Goal: Task Accomplishment & Management: Complete application form

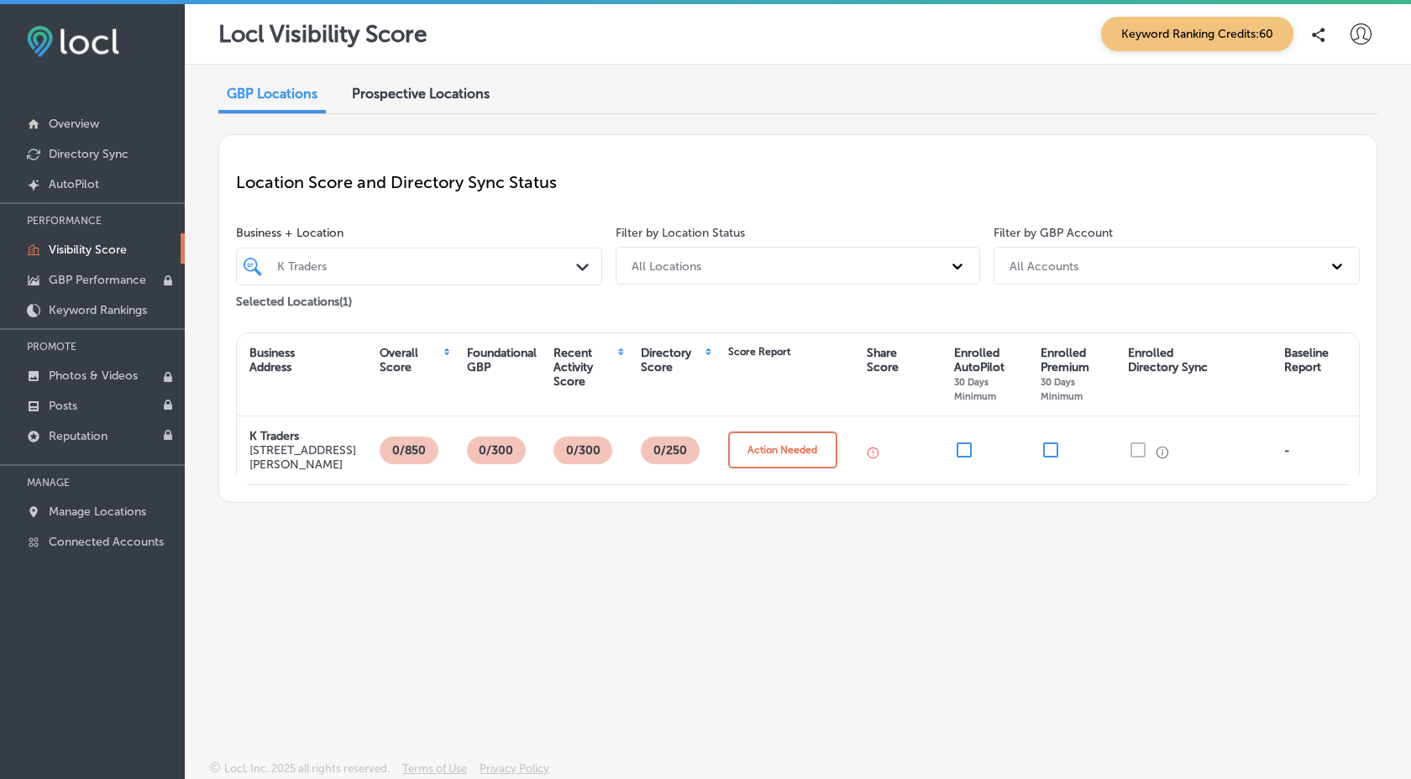
click at [1369, 30] on icon at bounding box center [1361, 34] width 21 height 21
click at [413, 103] on div at bounding box center [705, 389] width 1411 height 779
click at [428, 93] on span "Prospective Locations" at bounding box center [421, 94] width 138 height 16
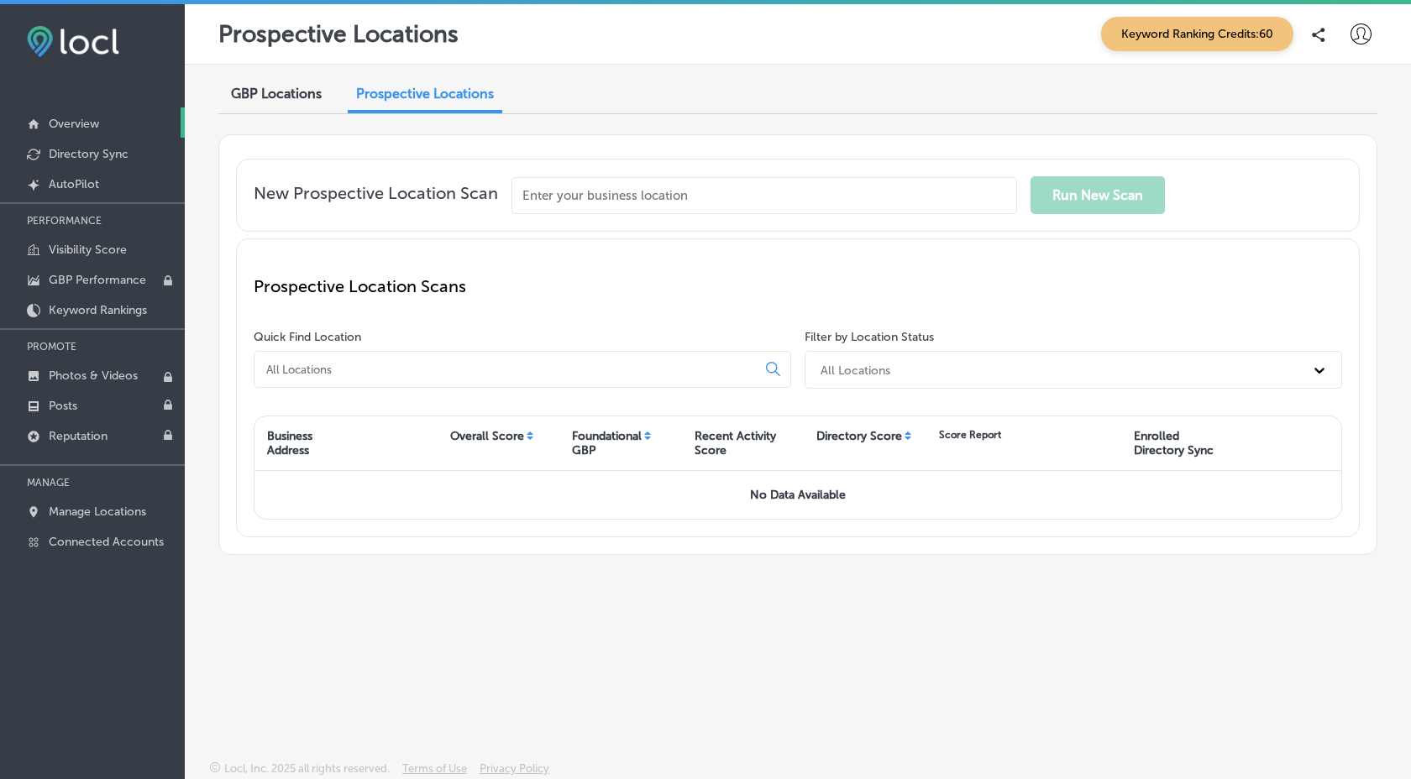
click at [108, 124] on link "Overview" at bounding box center [92, 123] width 185 height 30
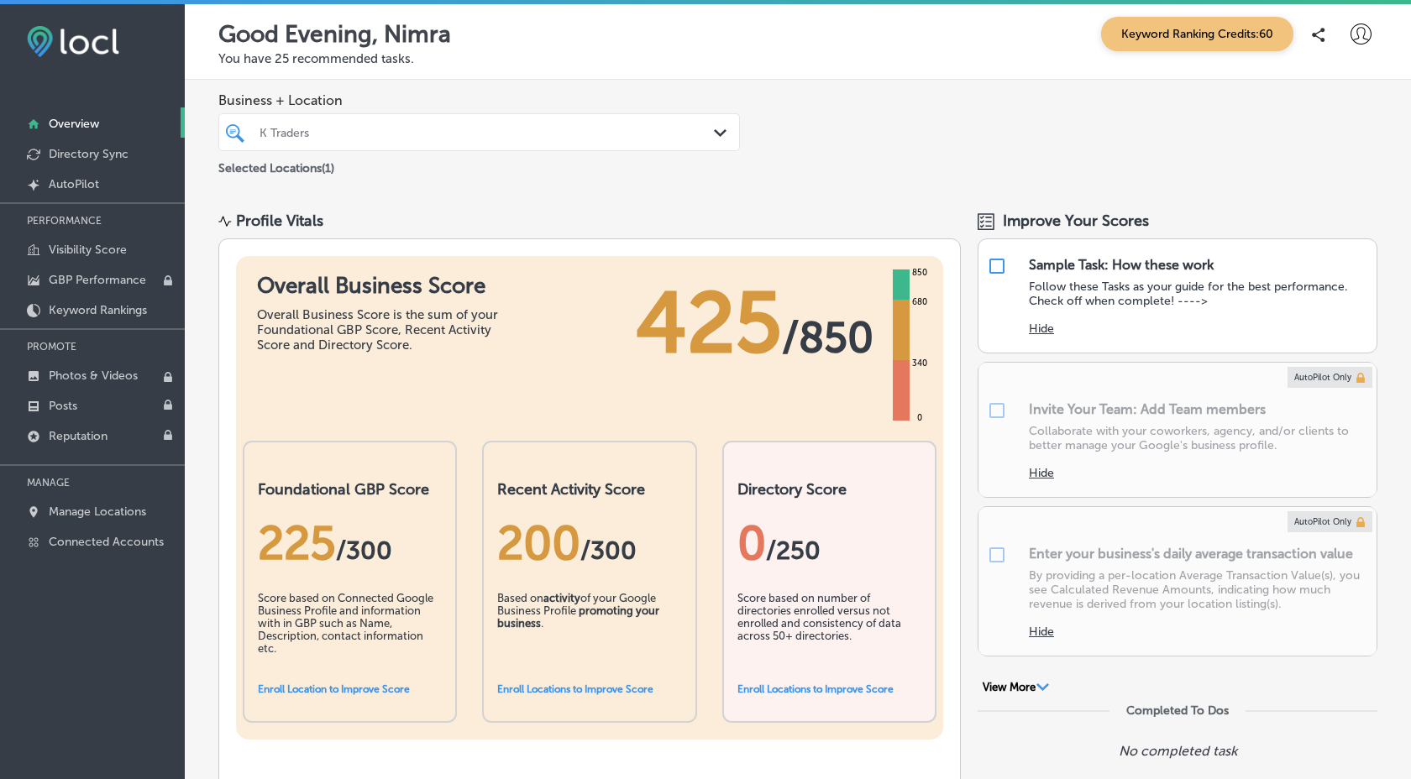
click at [1046, 689] on polygon at bounding box center [1043, 688] width 13 height 8
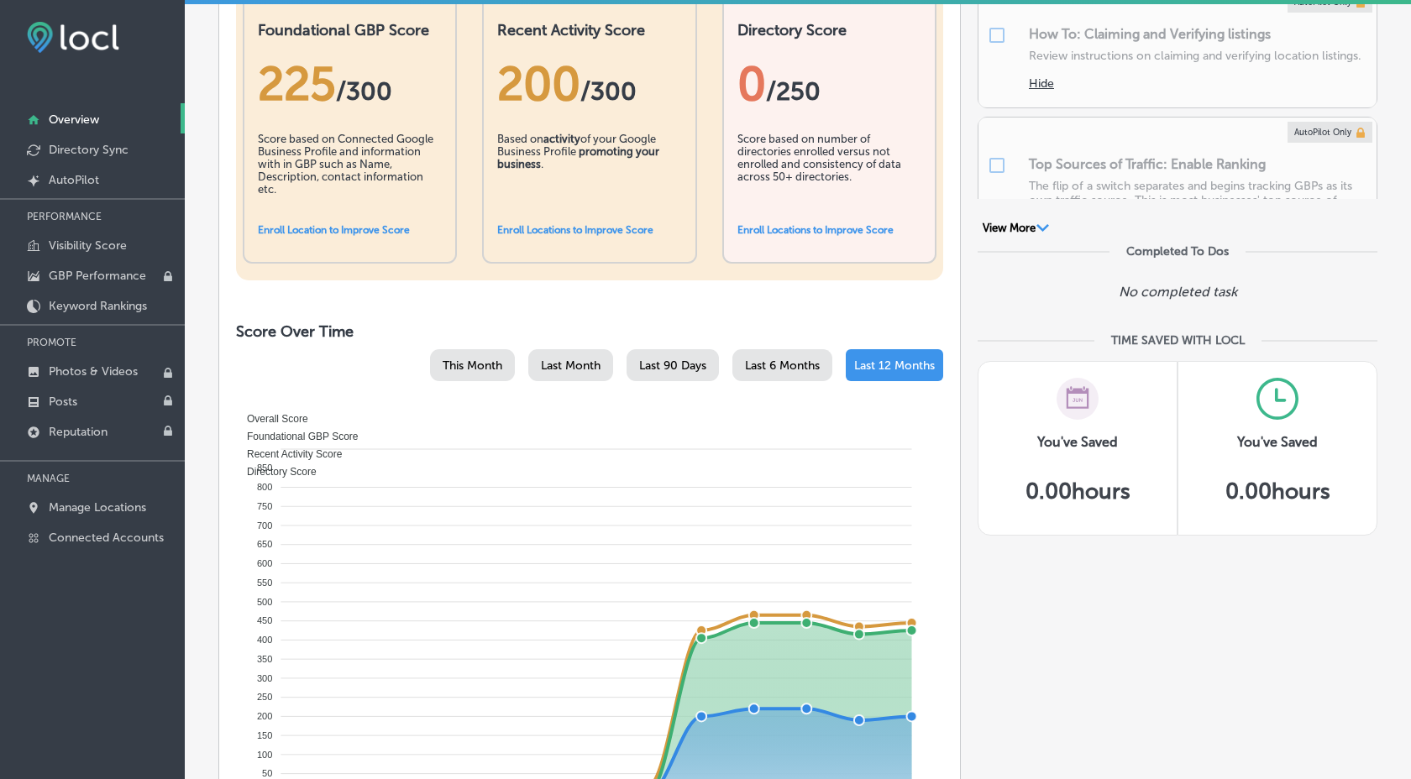
scroll to position [444, 0]
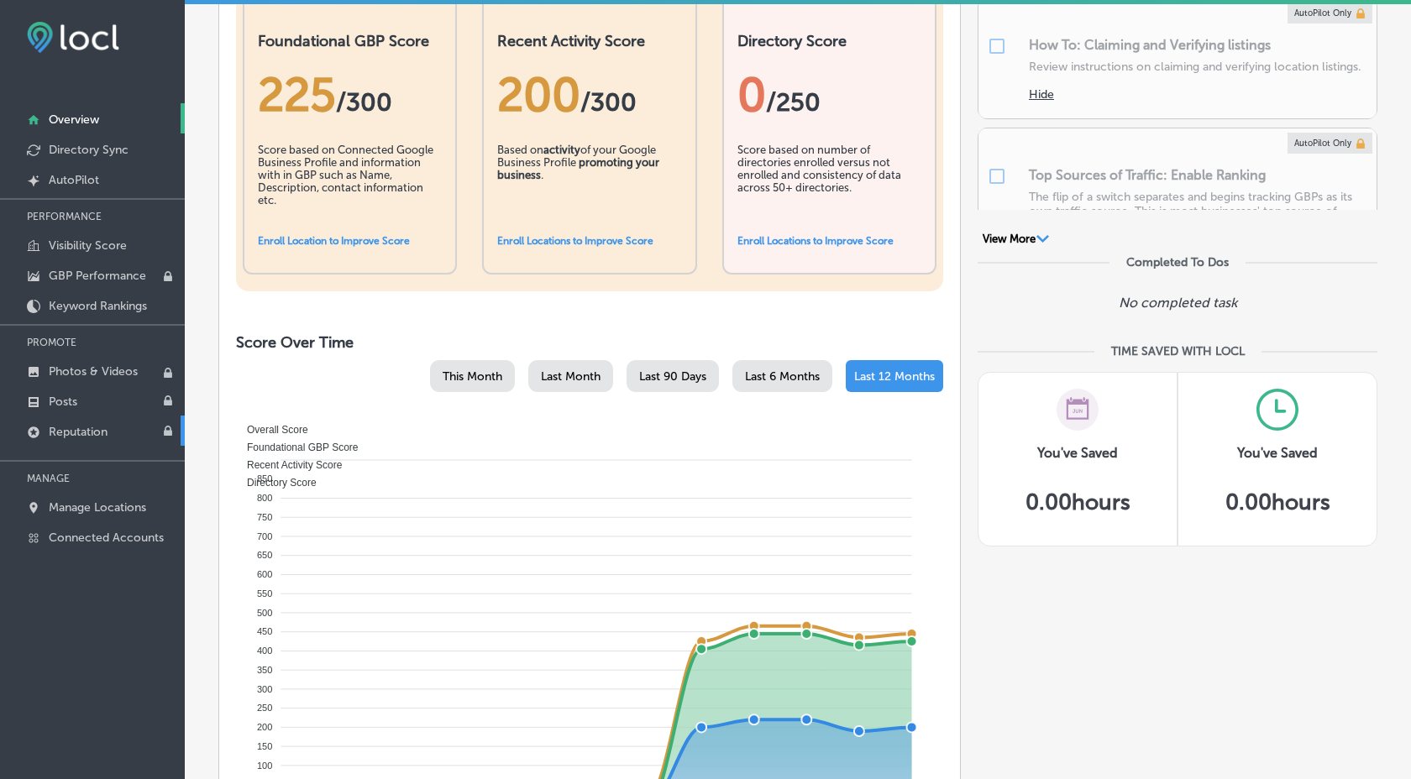
click at [133, 435] on link "Reputation" at bounding box center [92, 431] width 185 height 30
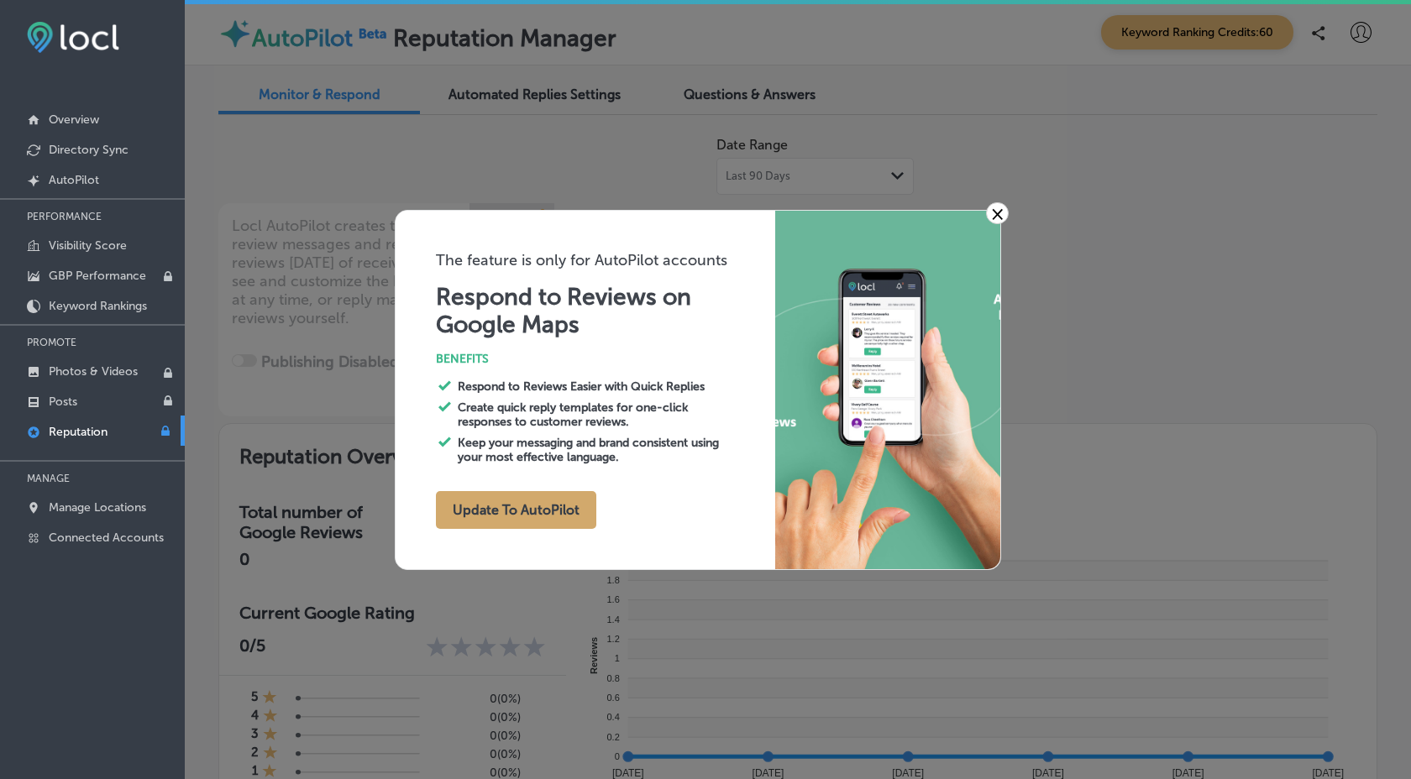
click at [576, 515] on button "Update To AutoPilot" at bounding box center [516, 510] width 160 height 38
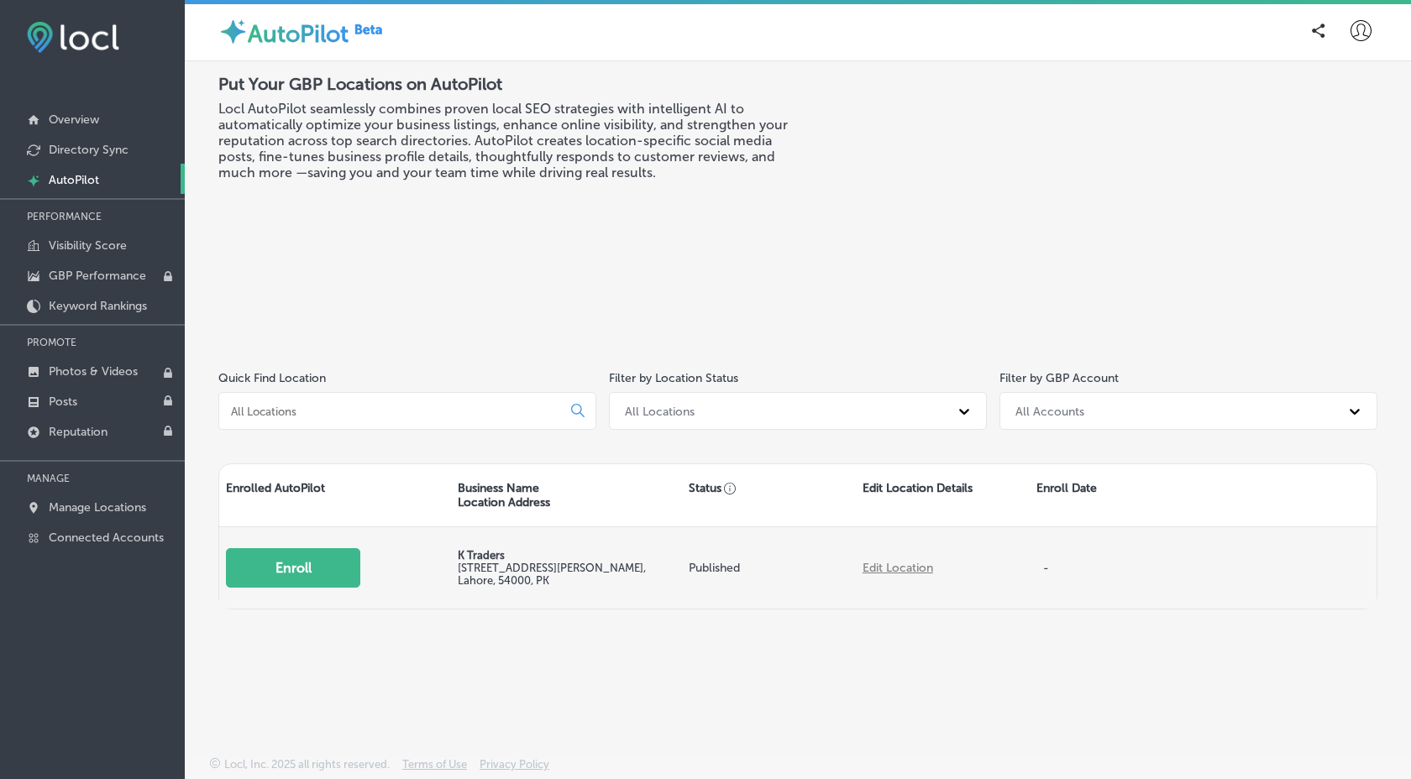
click at [309, 577] on button "Enroll" at bounding box center [293, 567] width 134 height 39
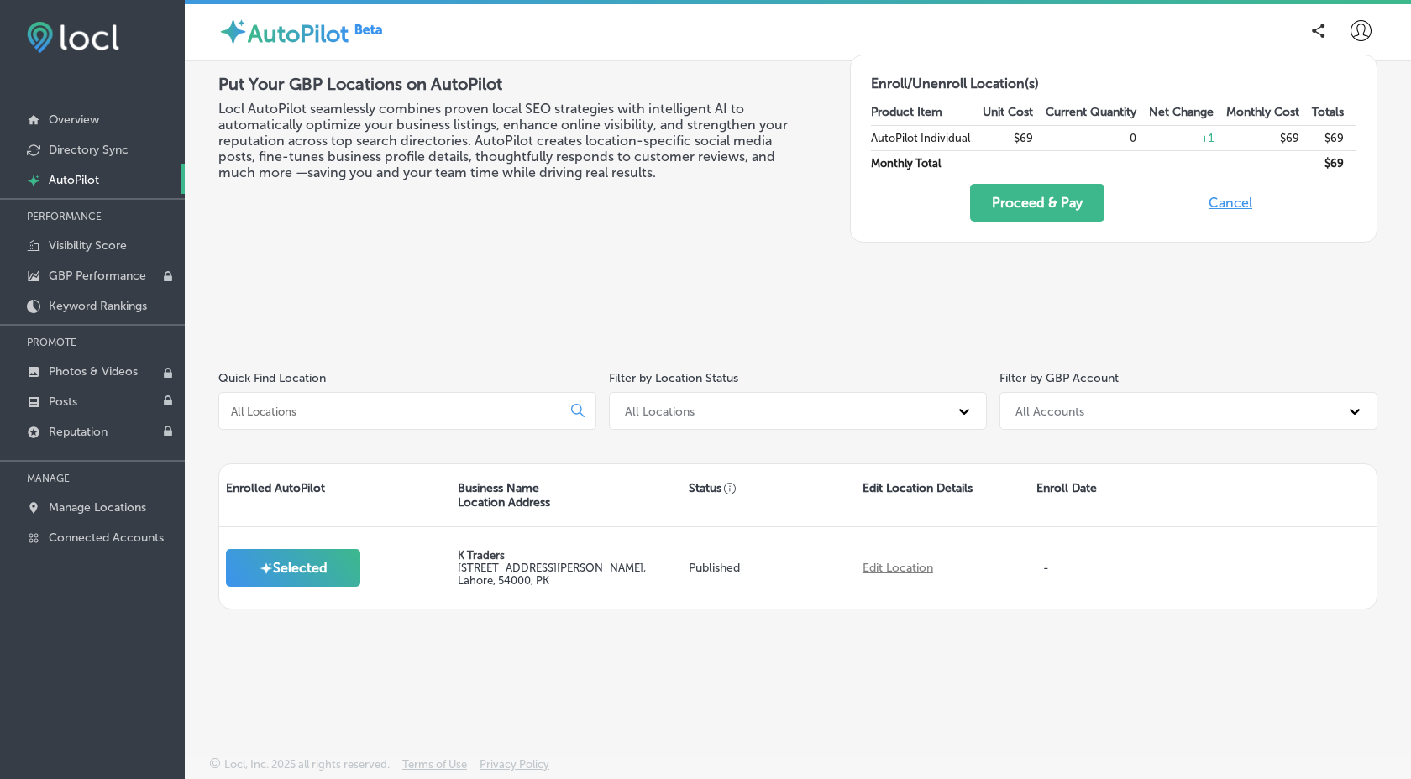
click at [1243, 204] on button "Cancel" at bounding box center [1231, 203] width 54 height 38
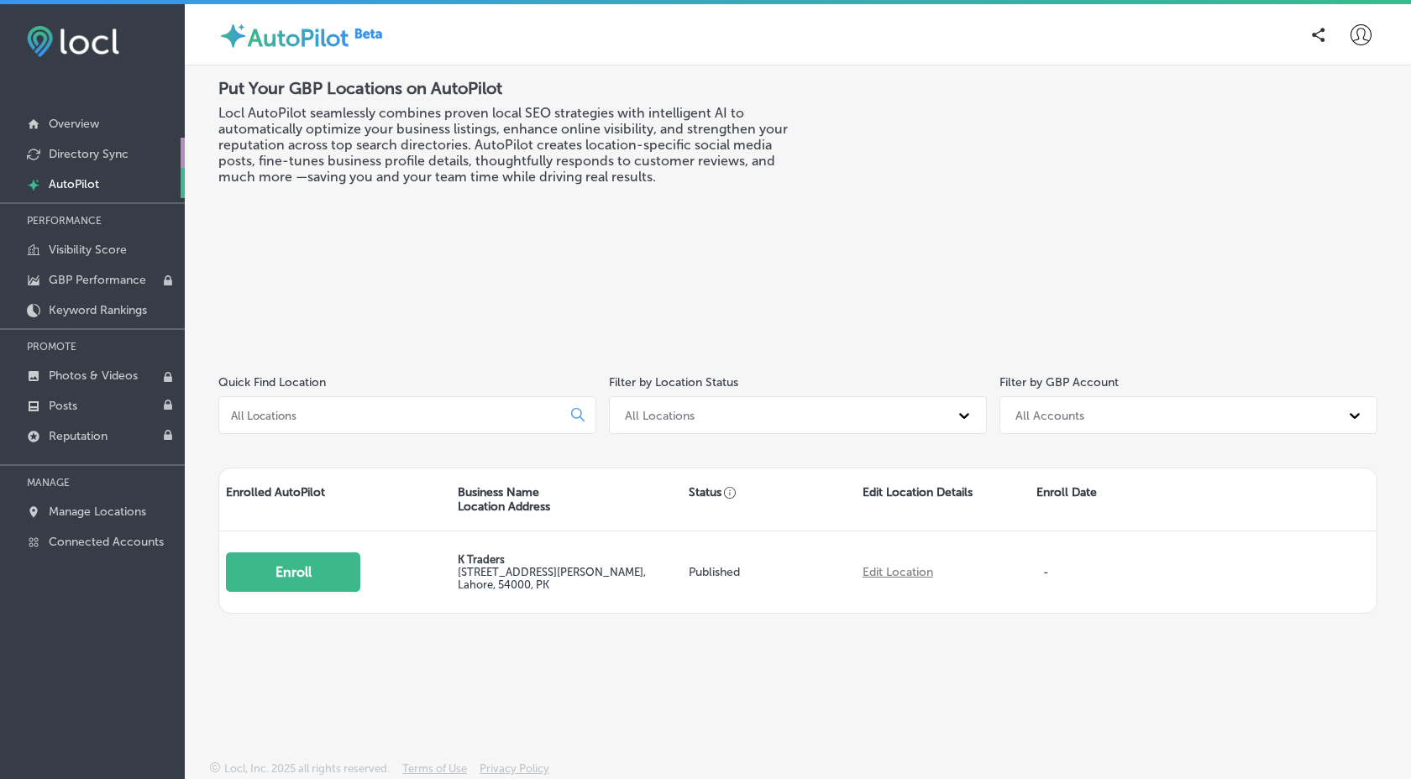
click at [120, 156] on p "Directory Sync" at bounding box center [89, 154] width 80 height 14
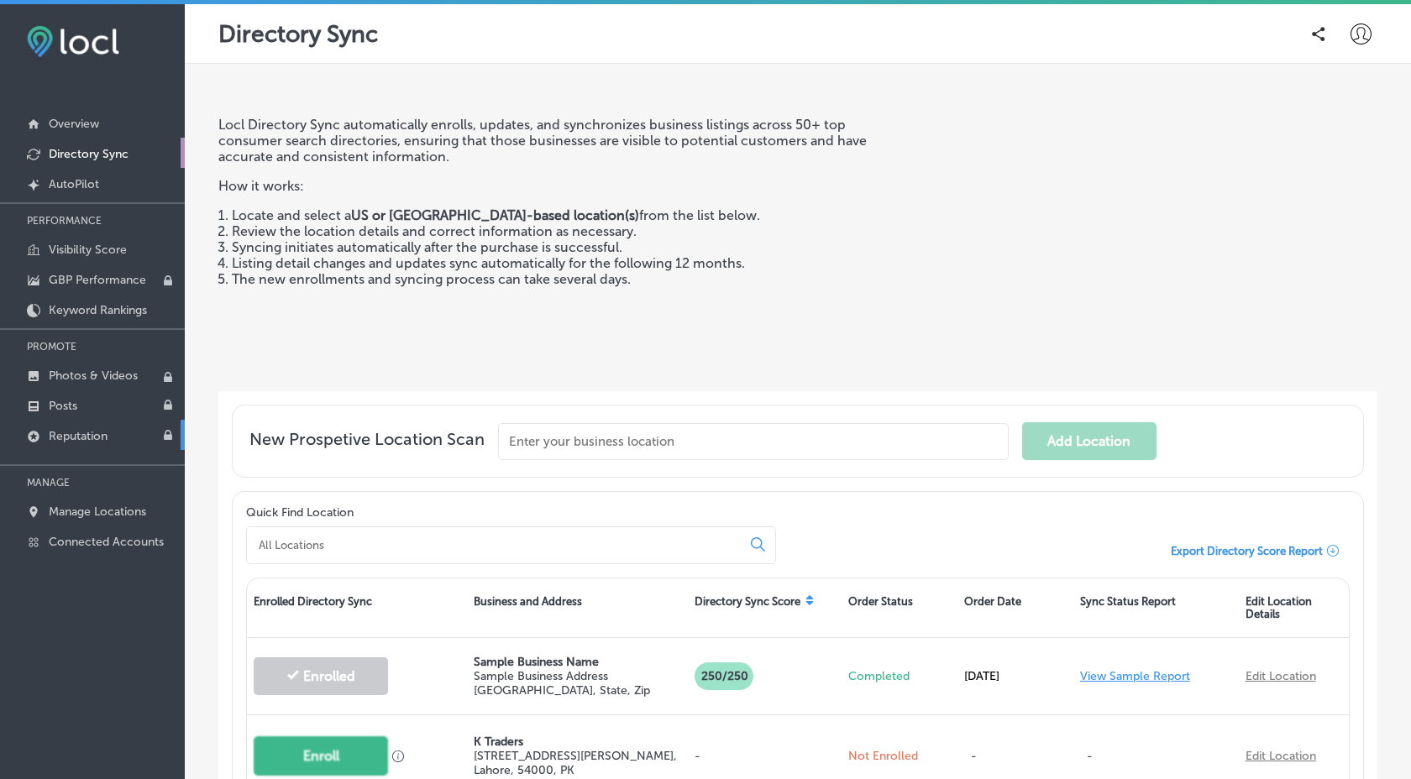
click at [110, 434] on link "Reputation" at bounding box center [92, 435] width 185 height 30
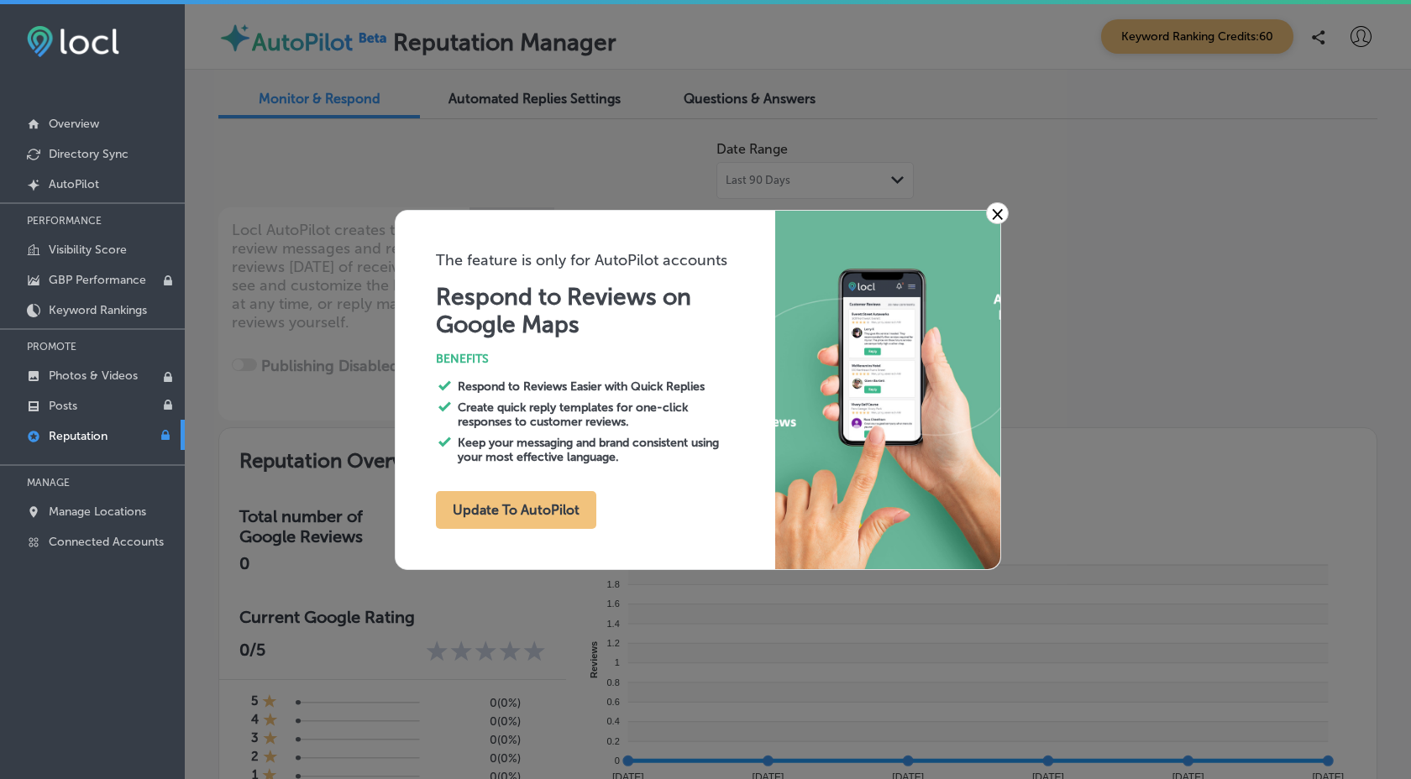
click at [999, 214] on link "×" at bounding box center [997, 213] width 23 height 22
type textarea "x"
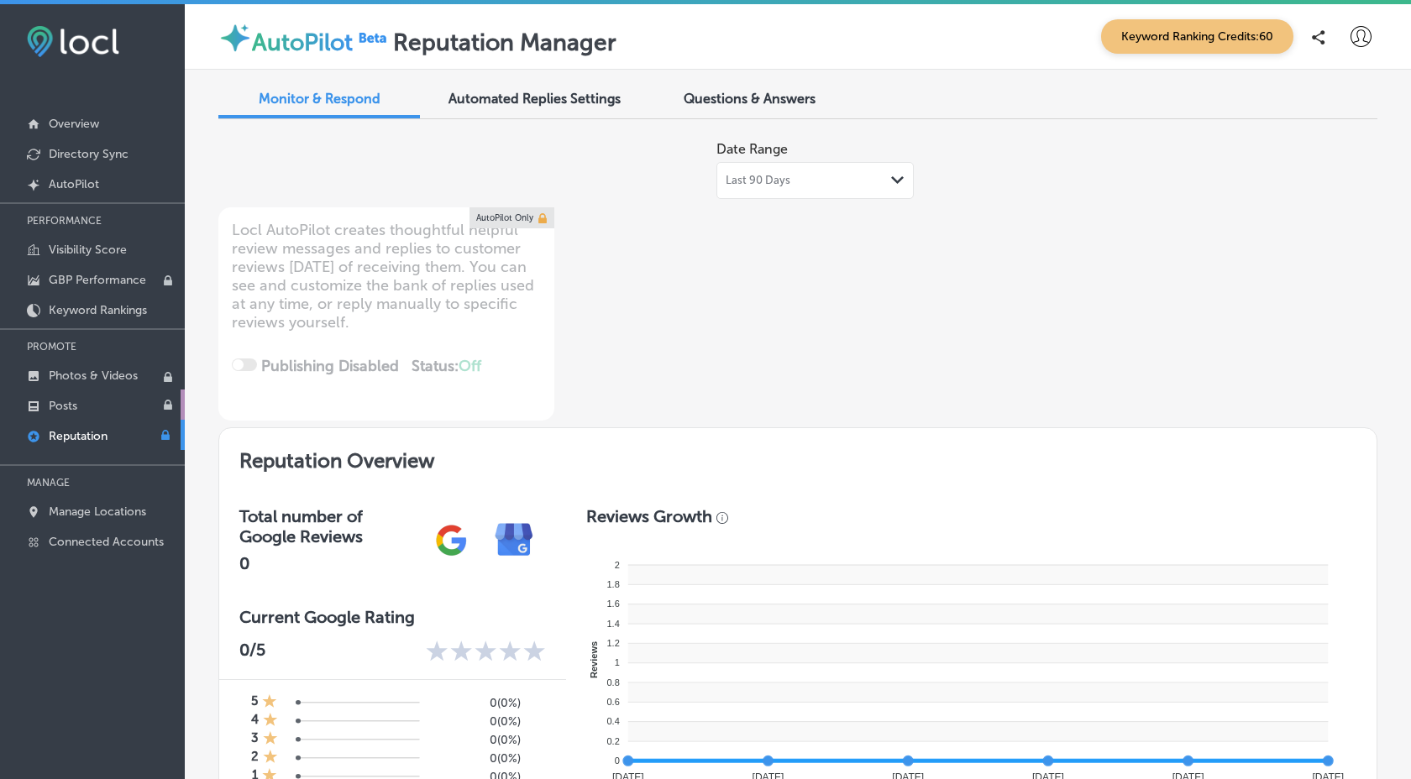
click at [152, 391] on link "Posts" at bounding box center [92, 405] width 185 height 30
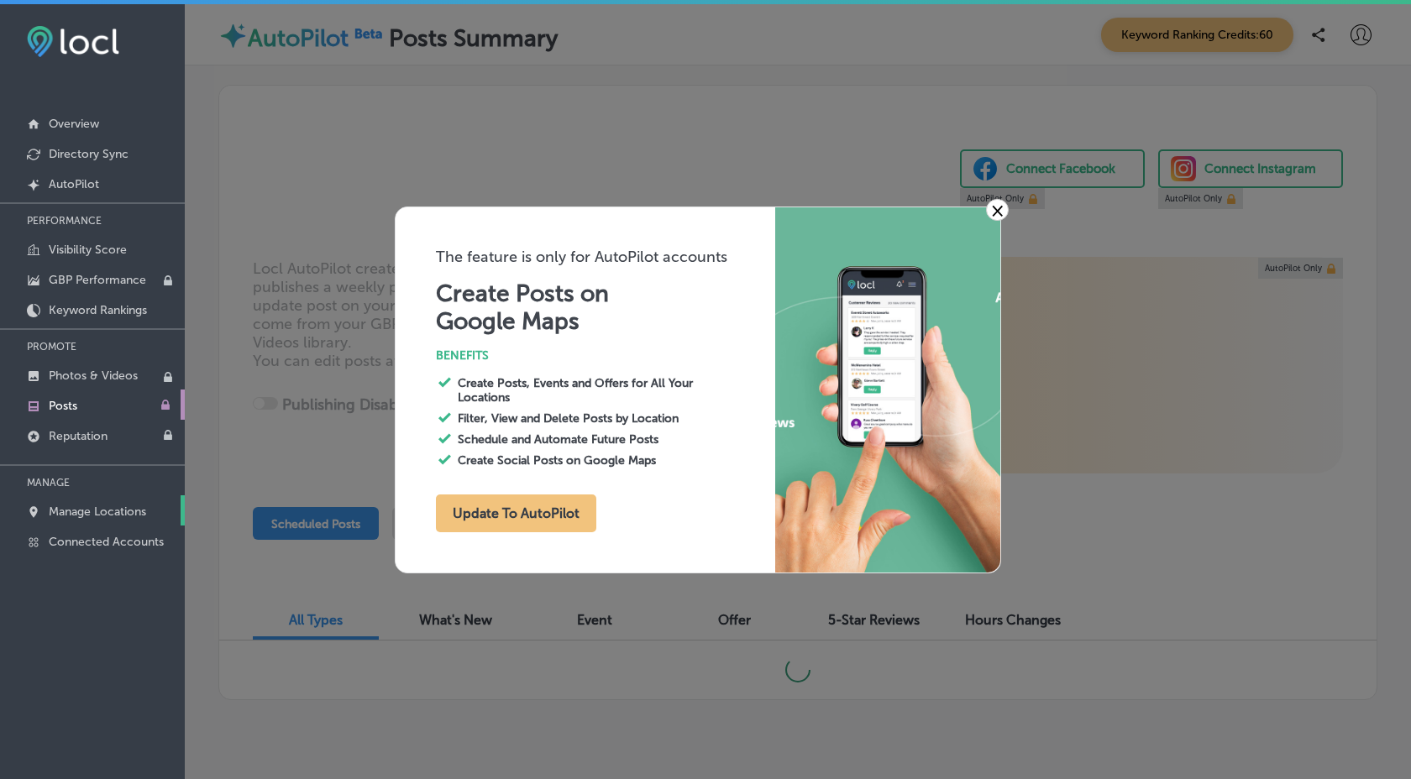
click at [134, 513] on p "Manage Locations" at bounding box center [97, 512] width 97 height 14
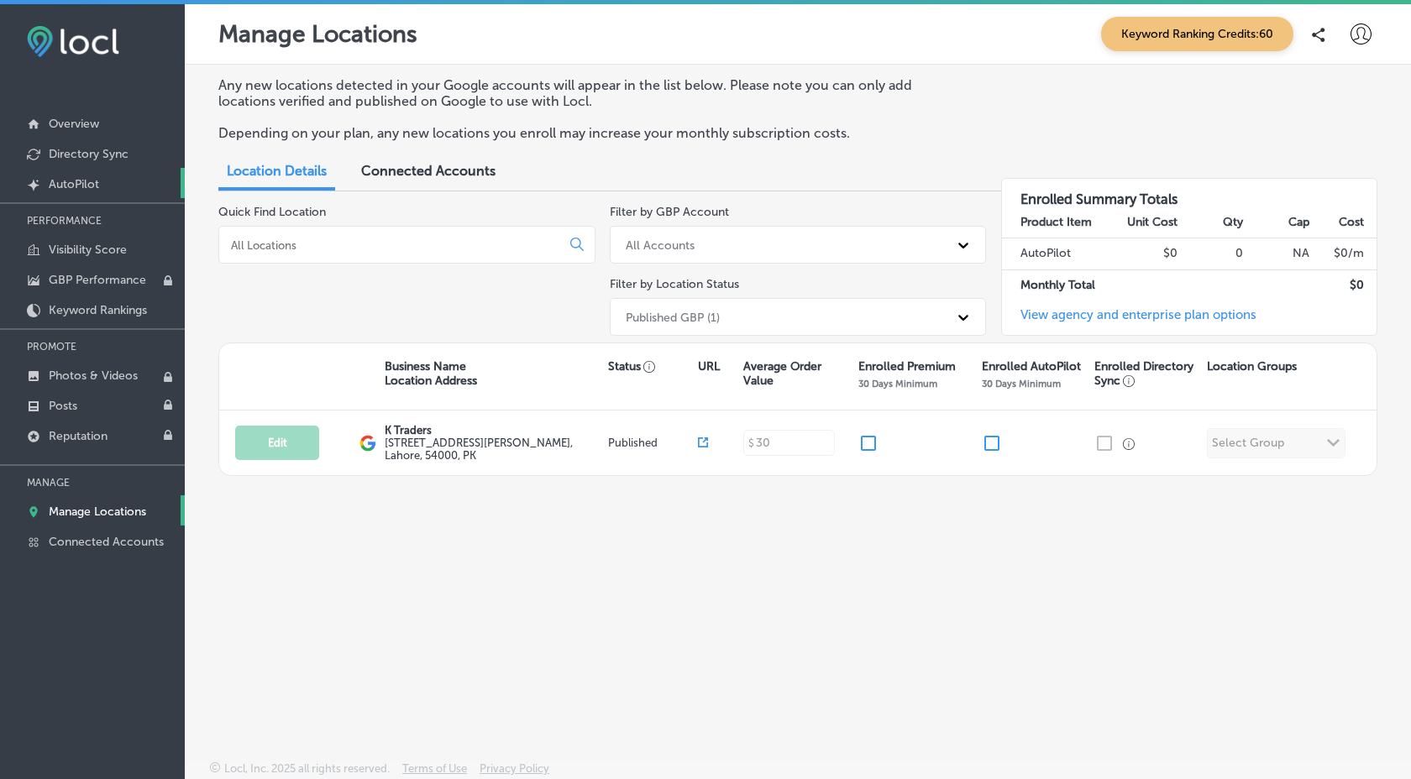
click at [91, 181] on p "AutoPilot" at bounding box center [74, 184] width 50 height 14
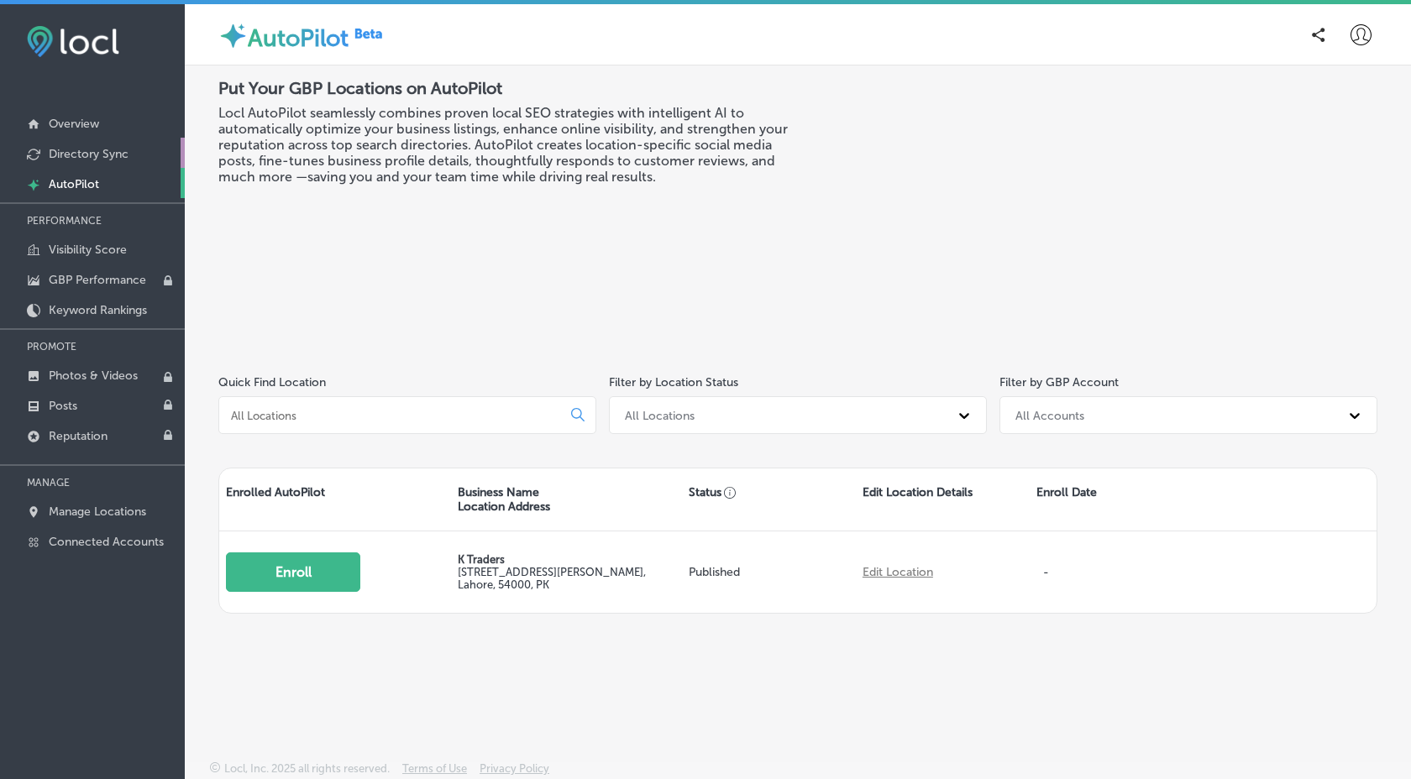
click at [118, 145] on link "Directory Sync" at bounding box center [92, 153] width 185 height 30
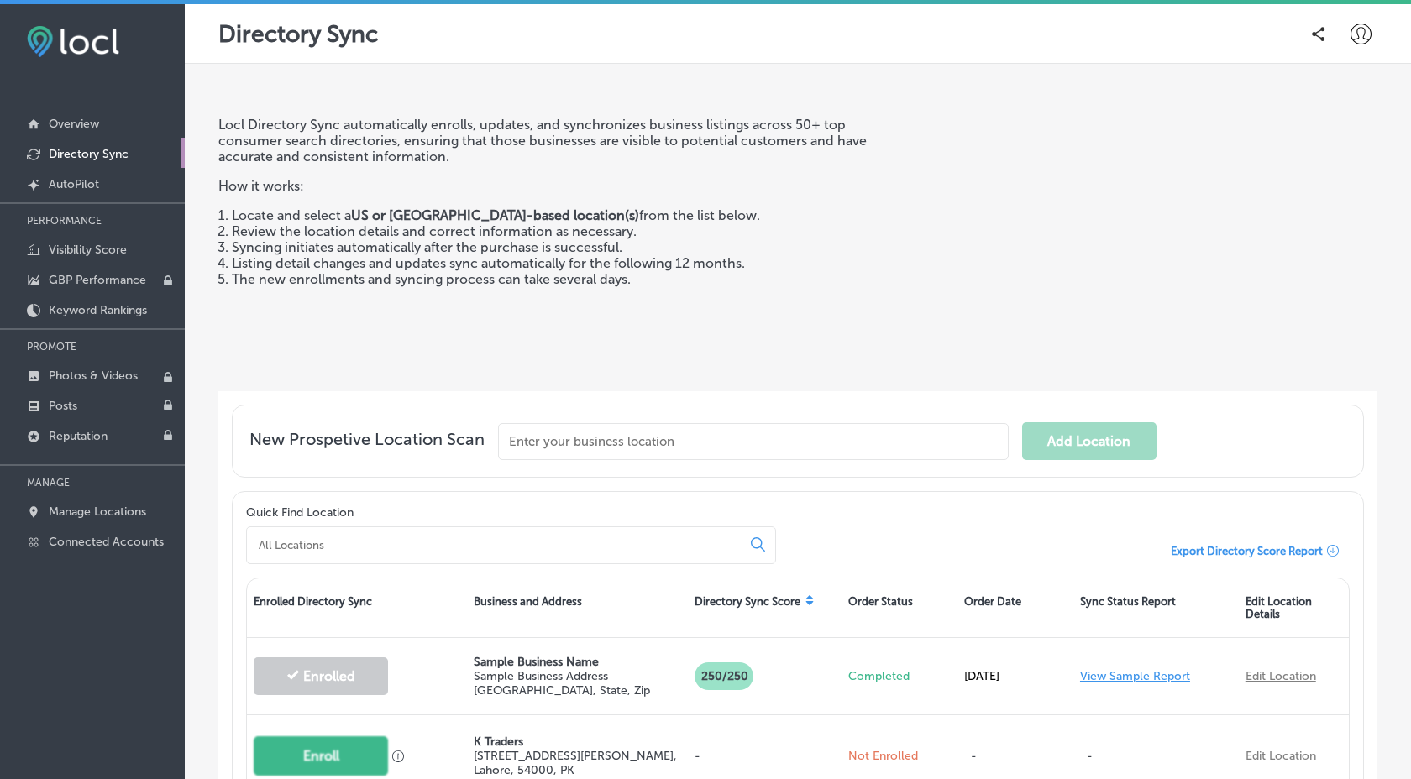
click at [1357, 34] on icon at bounding box center [1361, 34] width 21 height 21
click at [1330, 176] on p "Log Out" at bounding box center [1324, 181] width 50 height 20
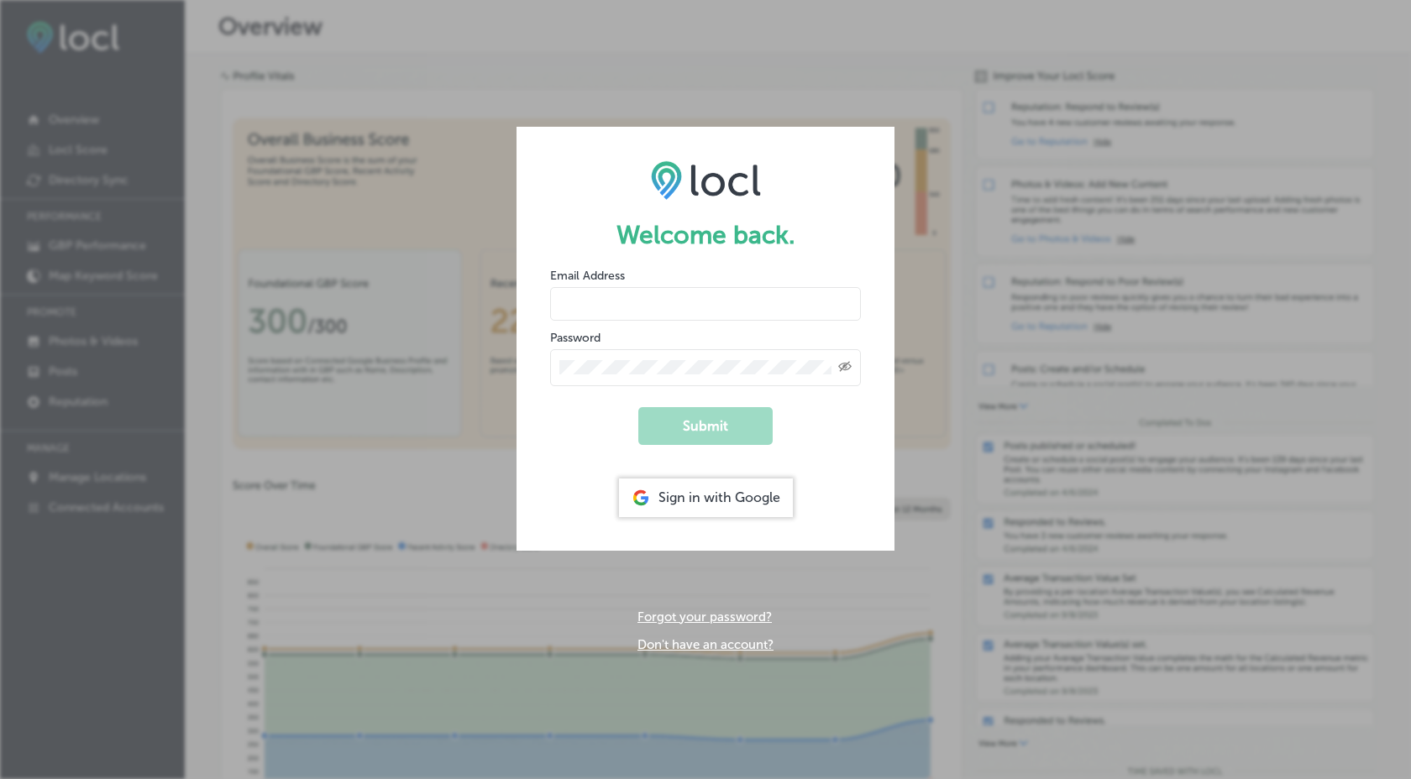
type input "nimra+test2@esketchers.com"
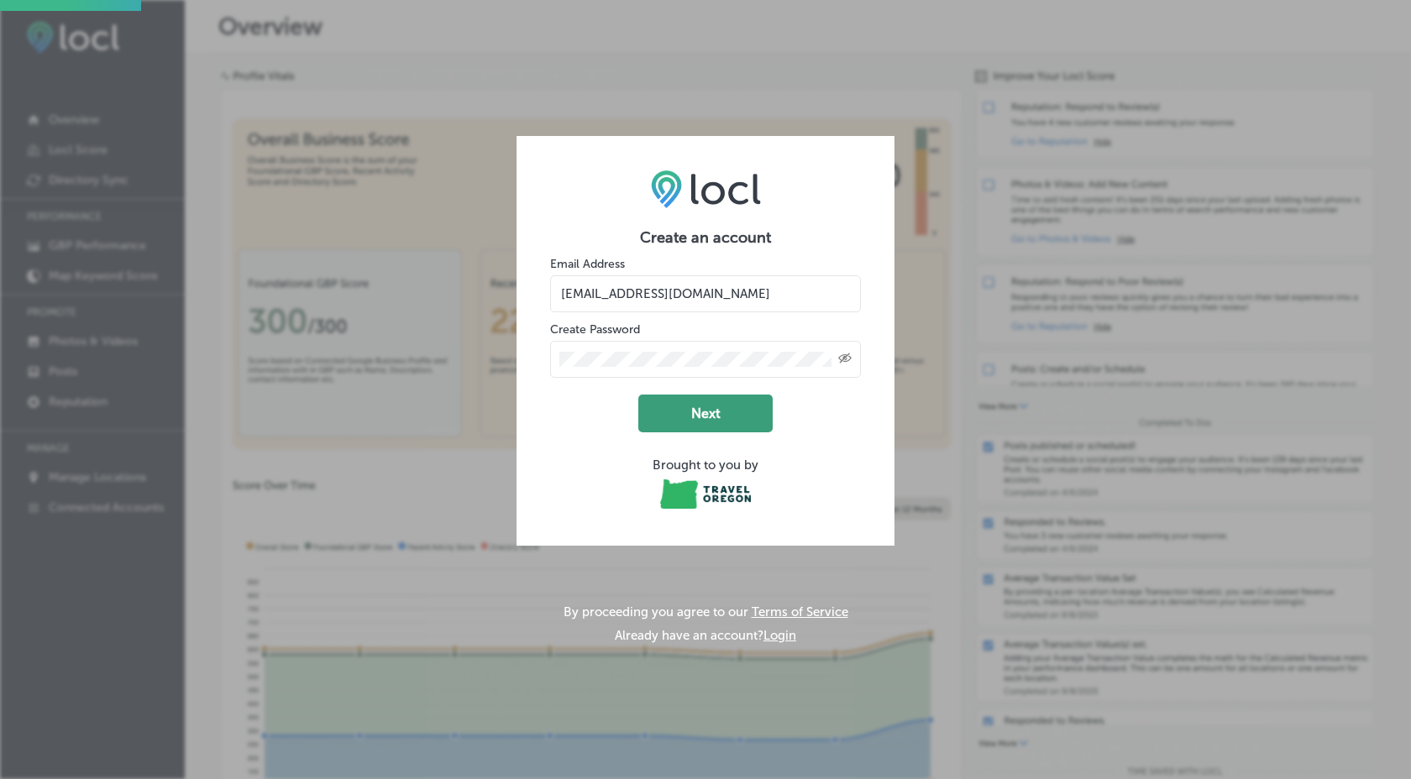
click at [740, 412] on button "Next" at bounding box center [705, 414] width 134 height 38
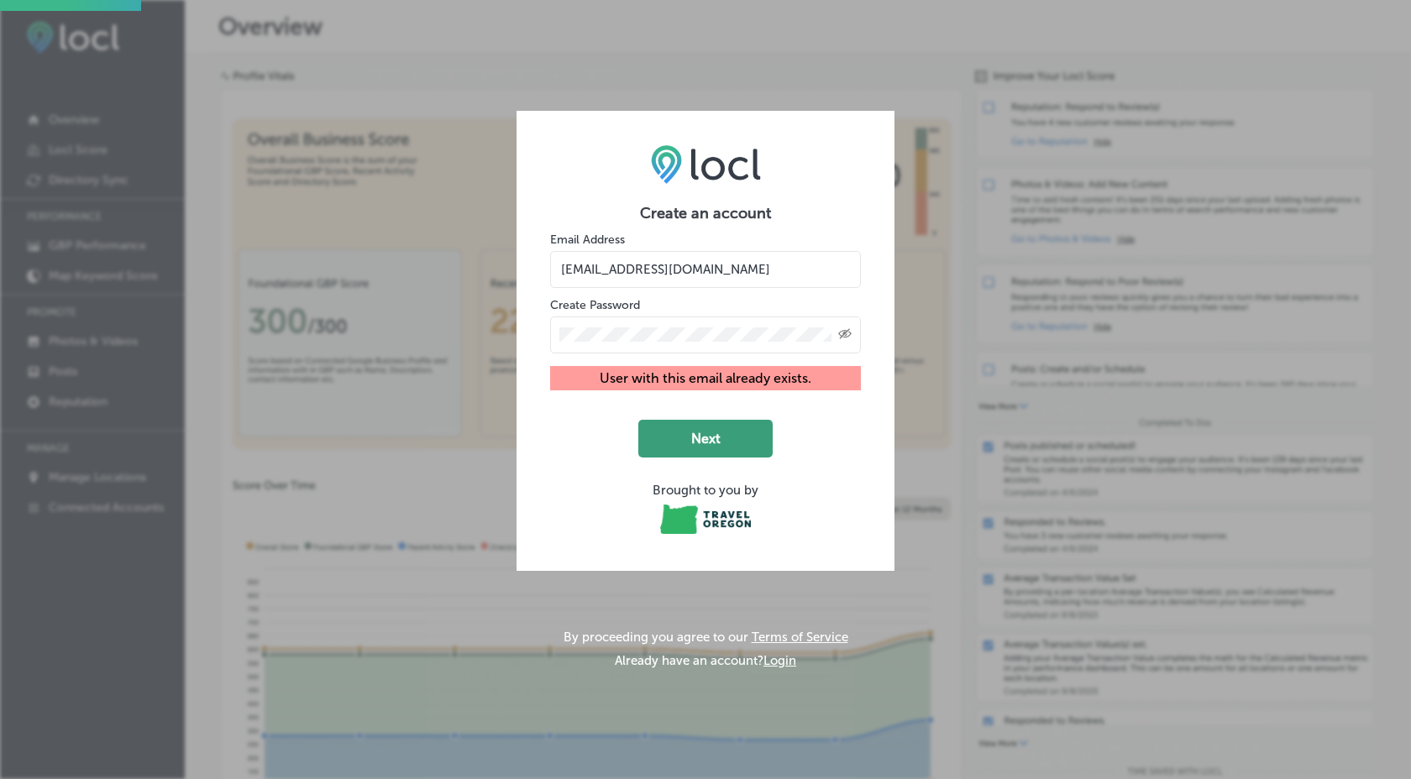
click at [740, 412] on form "Create an account Email Address nimra+test2@esketchers.com Create Password Crea…" at bounding box center [705, 370] width 311 height 333
click at [631, 270] on input "nimra+test2@esketchers.com" at bounding box center [705, 269] width 311 height 37
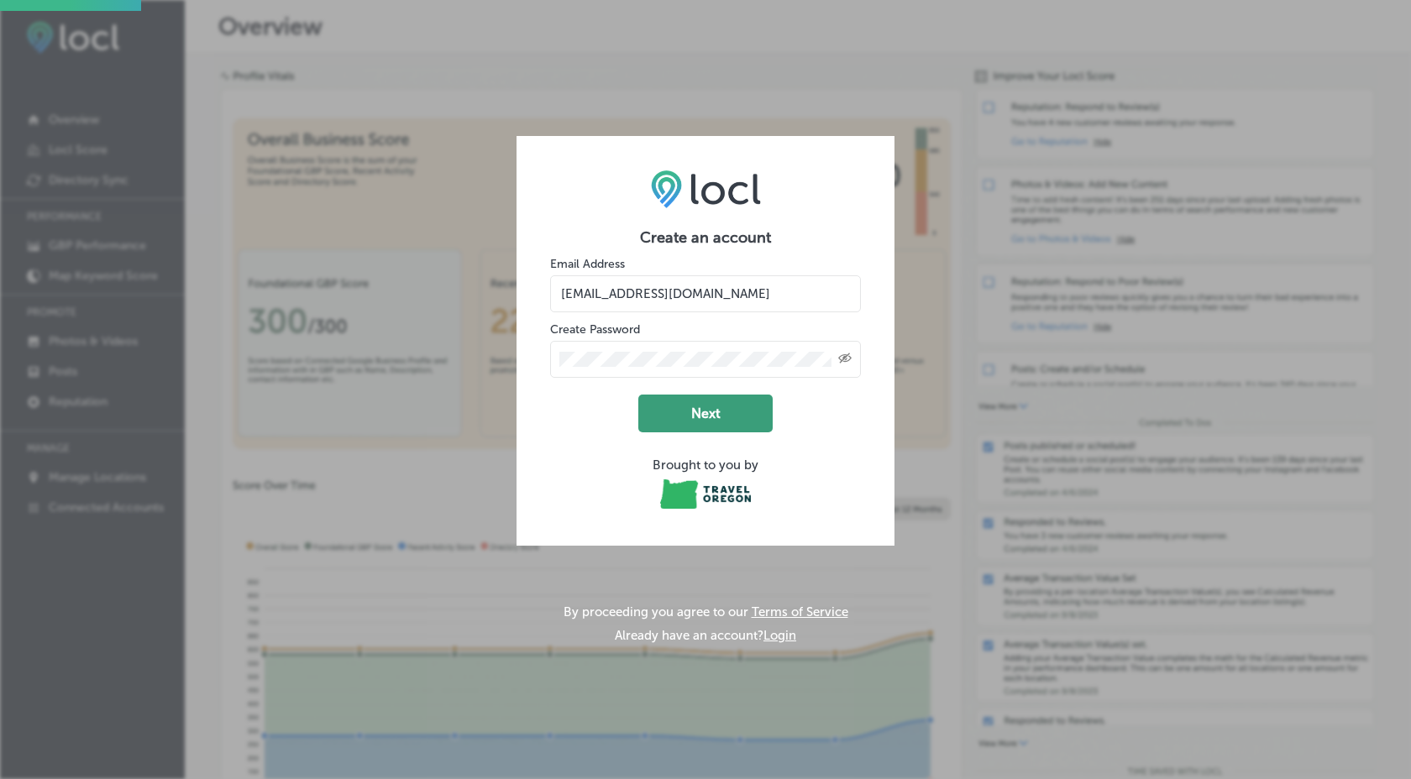
type input "nimra+test3@esketchers.com"
click at [738, 412] on button "Next" at bounding box center [705, 414] width 134 height 38
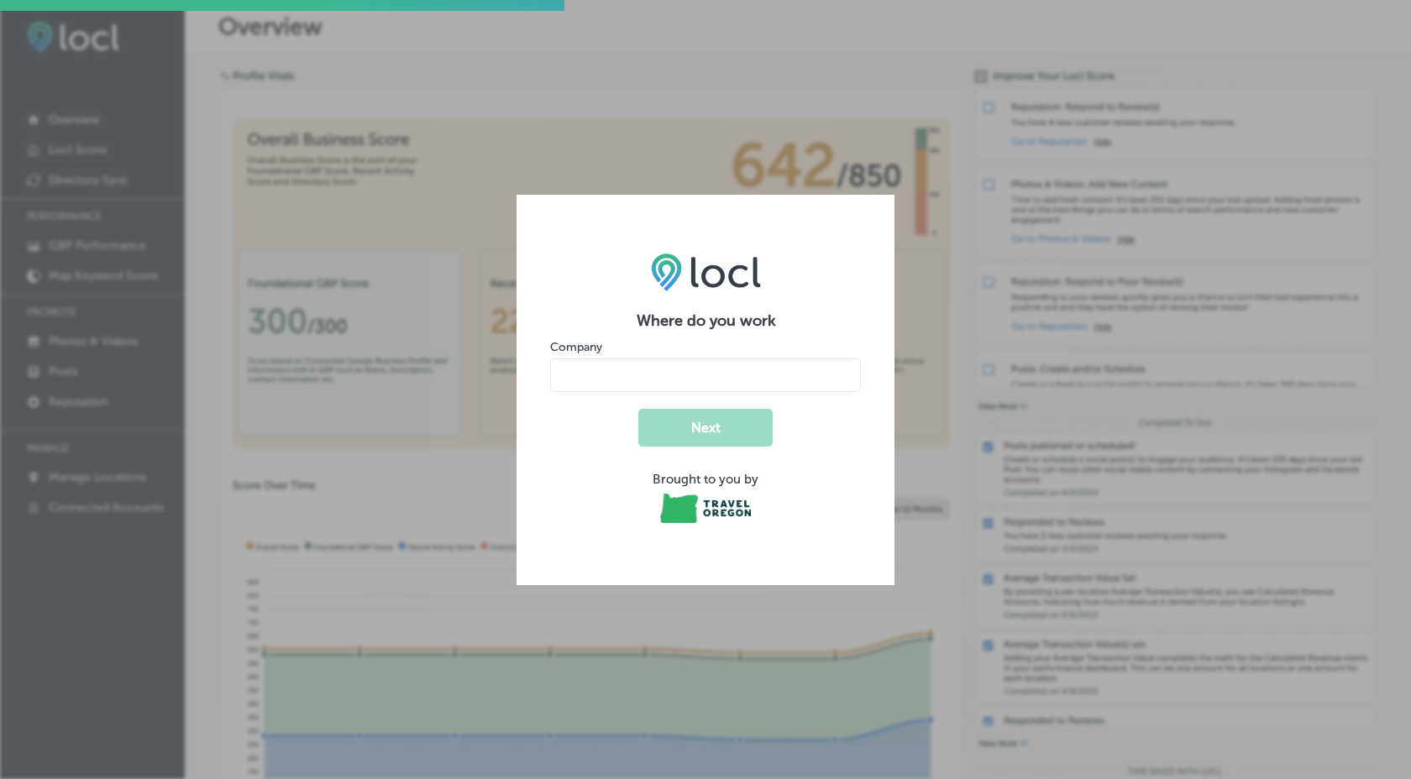
click at [641, 375] on input "name" at bounding box center [705, 376] width 311 height 34
type input "Esketchers"
click at [707, 429] on button "Next" at bounding box center [705, 428] width 134 height 38
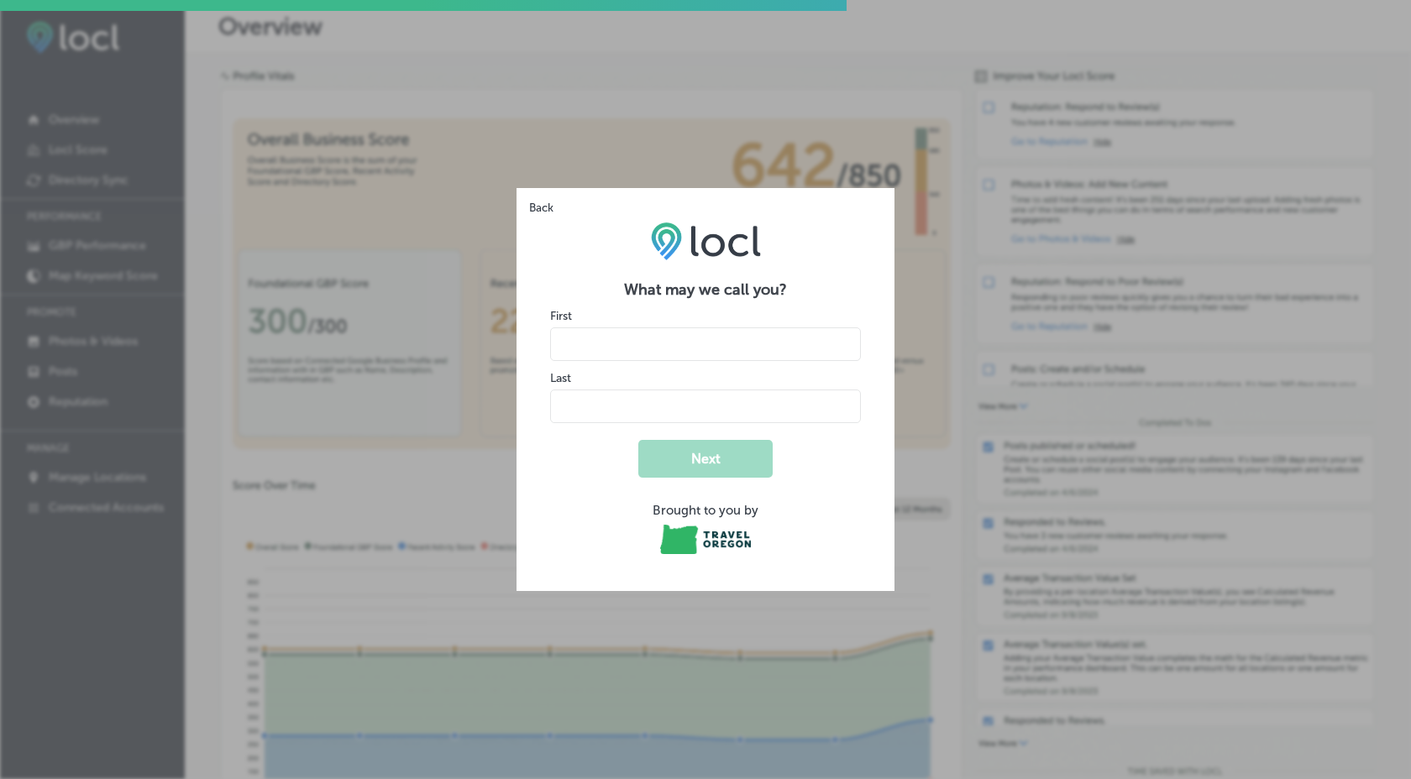
click at [643, 354] on input "name" at bounding box center [705, 345] width 311 height 34
type input "Nimra"
click at [585, 409] on input "name" at bounding box center [705, 407] width 311 height 34
type input "Yaseen"
click at [698, 464] on button "Next" at bounding box center [705, 459] width 134 height 38
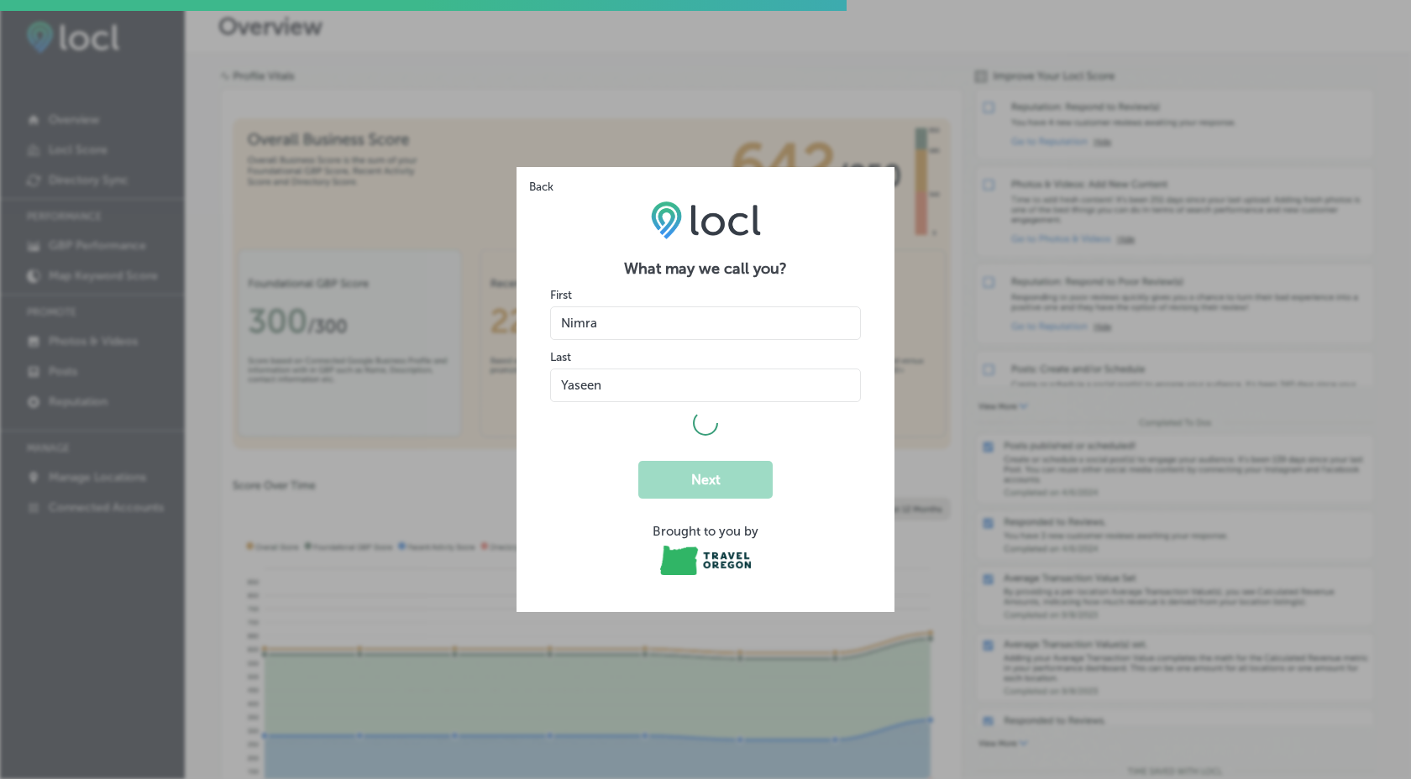
select select "US"
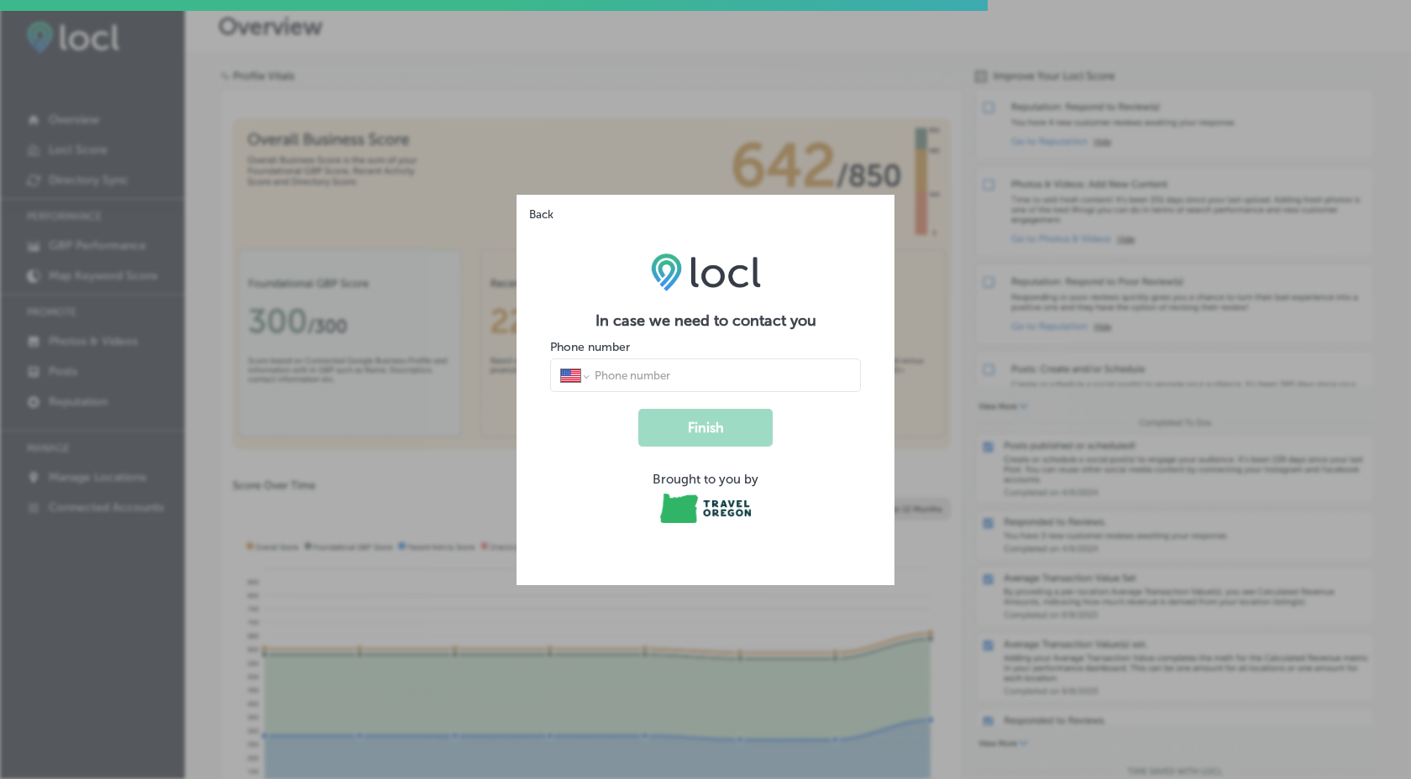
click at [680, 377] on input "tel" at bounding box center [722, 375] width 258 height 15
type input "+92 331 7479601"
select select "PK"
click at [709, 427] on button "Finish" at bounding box center [705, 428] width 134 height 38
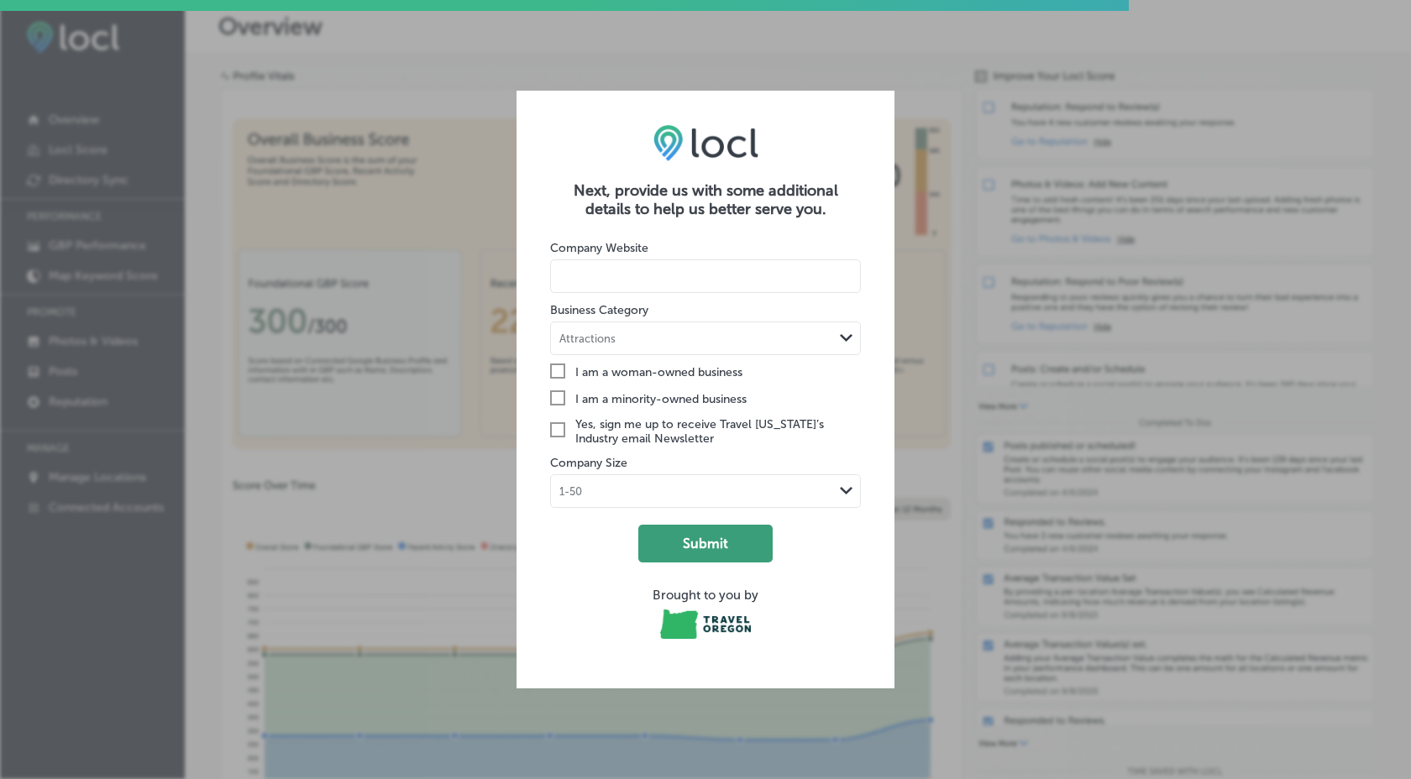
click at [719, 535] on button "Submit" at bounding box center [705, 544] width 134 height 38
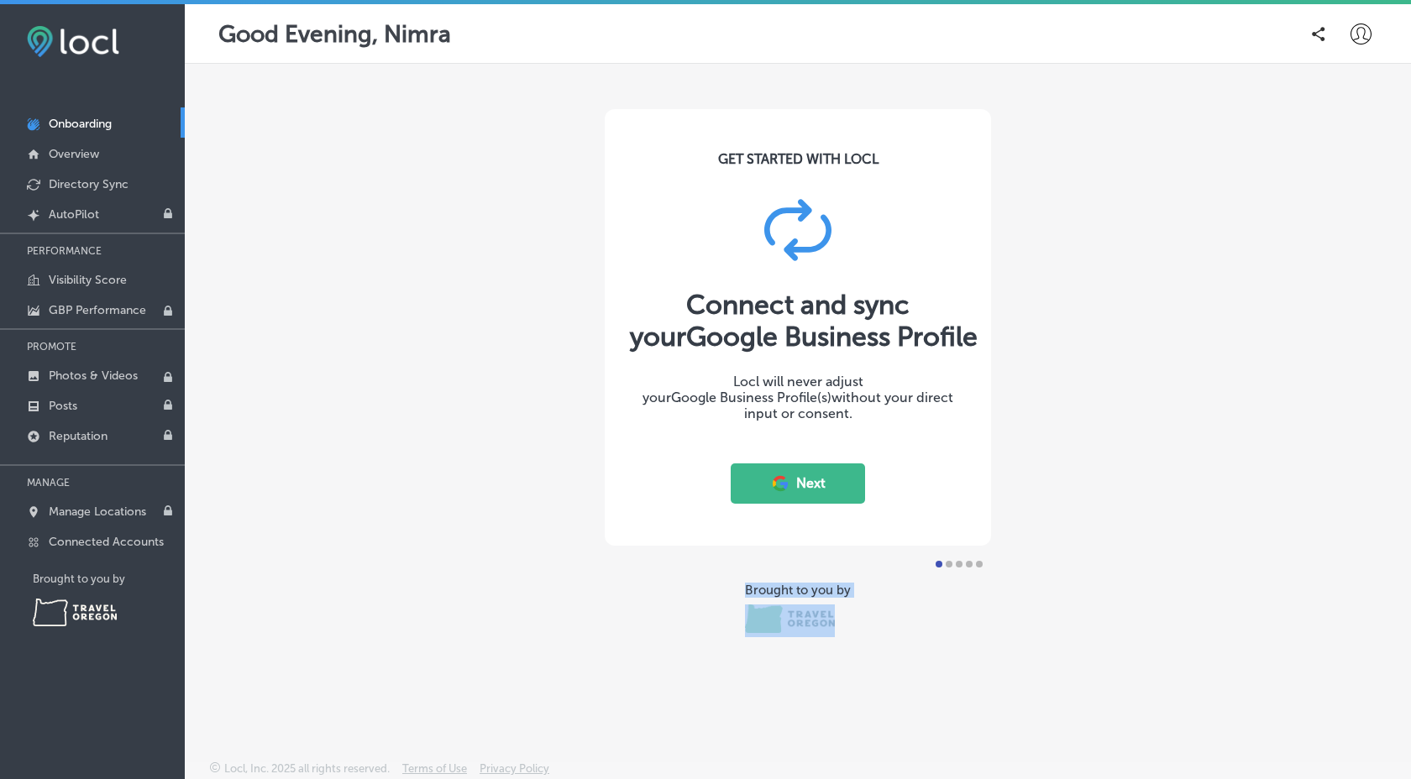
drag, startPoint x: 837, startPoint y: 624, endPoint x: 739, endPoint y: 582, distance: 106.9
click at [739, 583] on div "Brought to you by" at bounding box center [798, 610] width 386 height 55
click at [864, 664] on div "GET STARTED WITH LOCL Connect and sync your Google Business Profile Locl will n…" at bounding box center [798, 373] width 1226 height 618
click at [813, 479] on button "Next" at bounding box center [798, 484] width 134 height 40
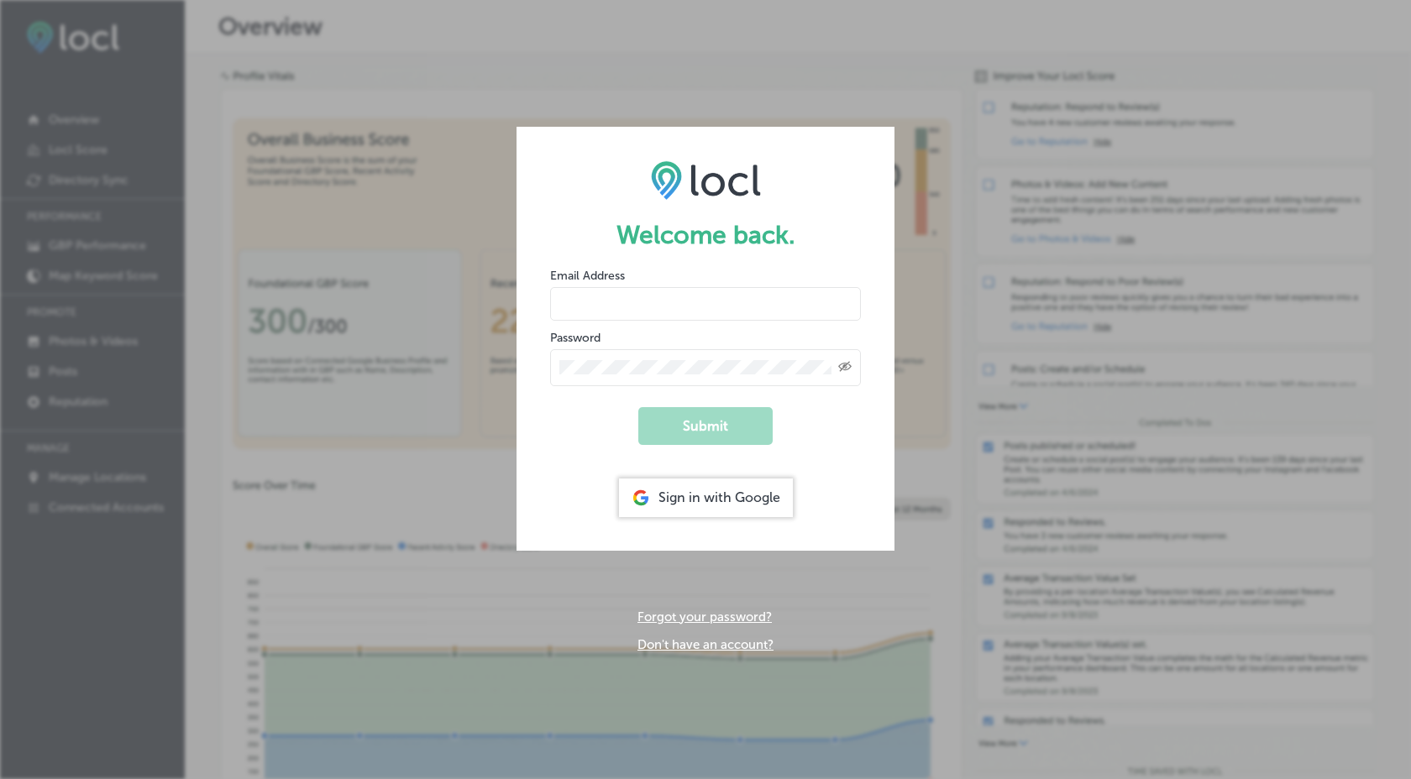
type input "nimra+test2@esketchers.com"
click at [708, 438] on button "Submit" at bounding box center [705, 426] width 134 height 38
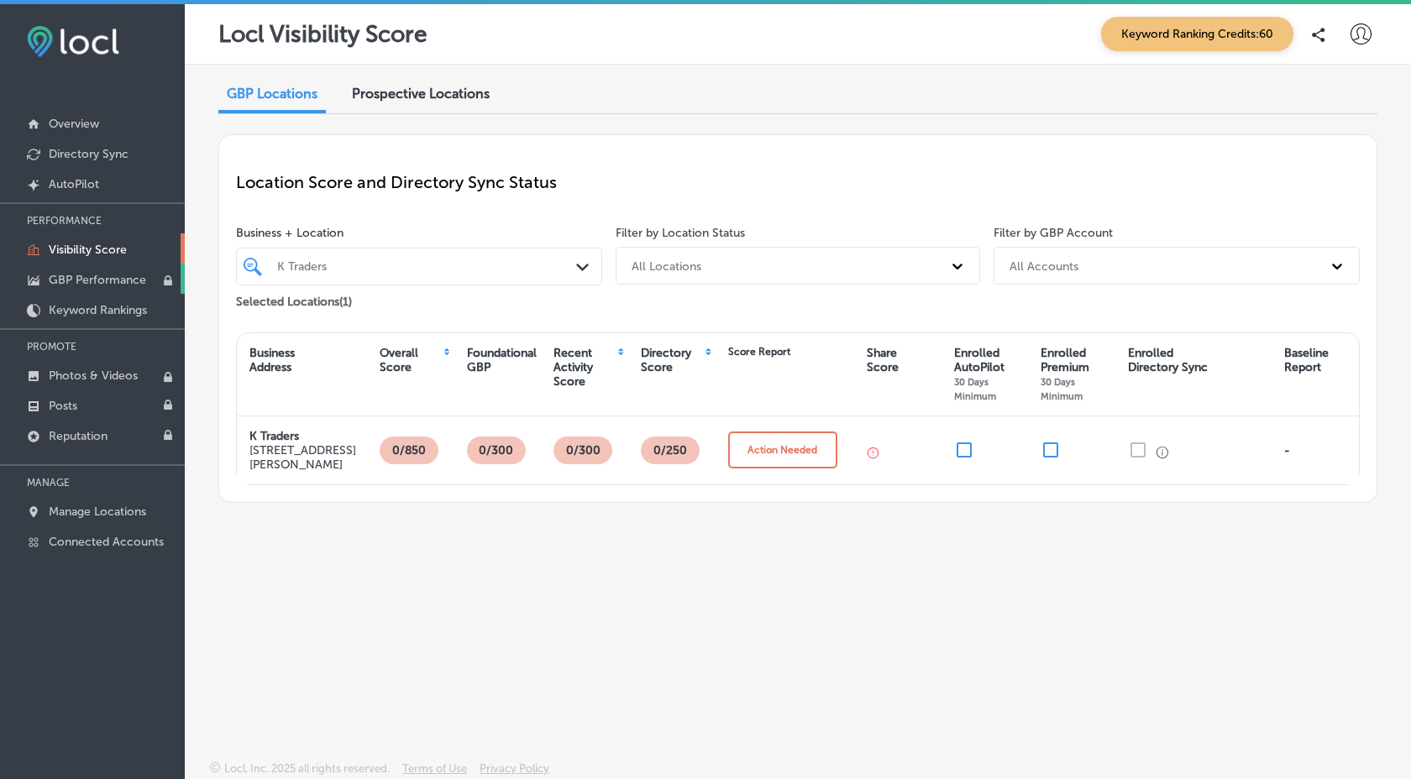
click at [96, 273] on p "GBP Performance" at bounding box center [97, 280] width 97 height 14
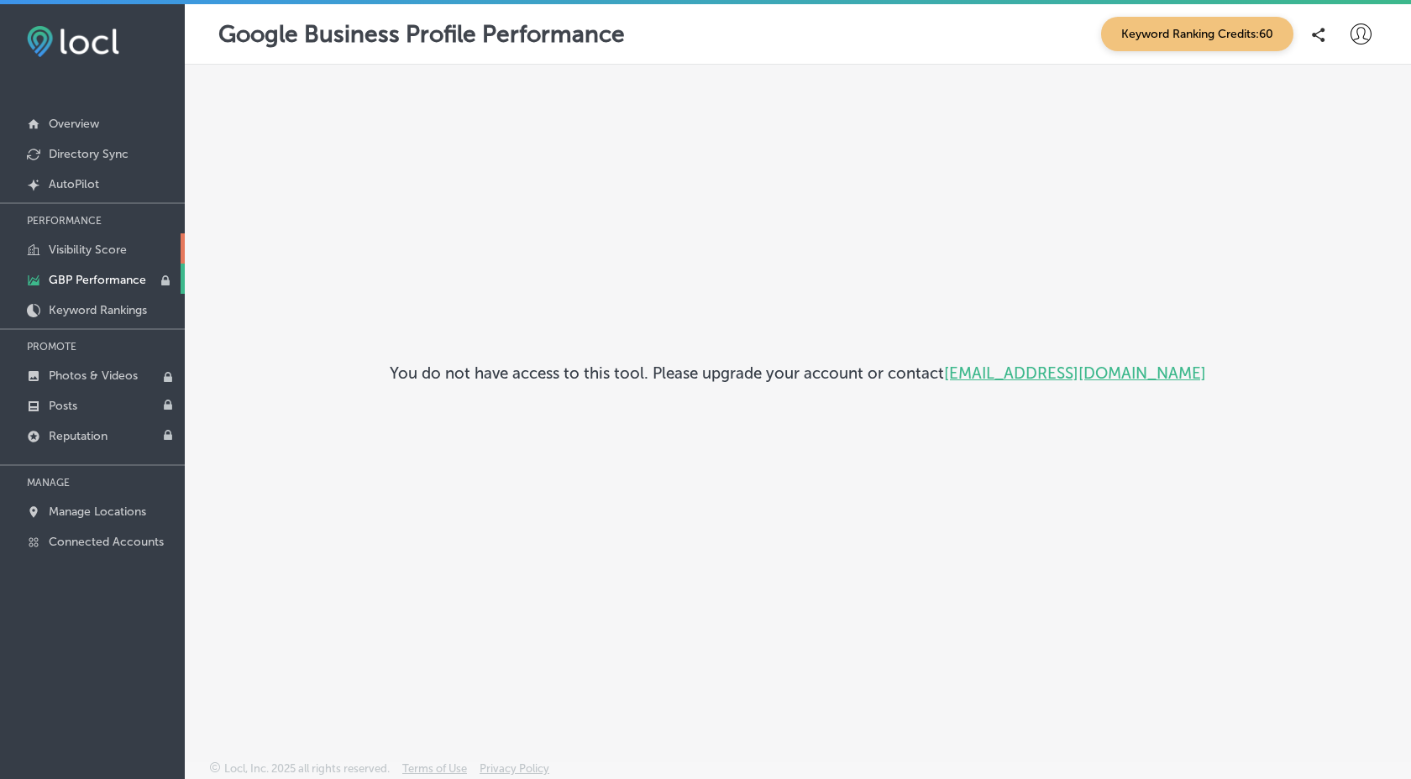
click at [115, 245] on p "Visibility Score" at bounding box center [88, 250] width 78 height 14
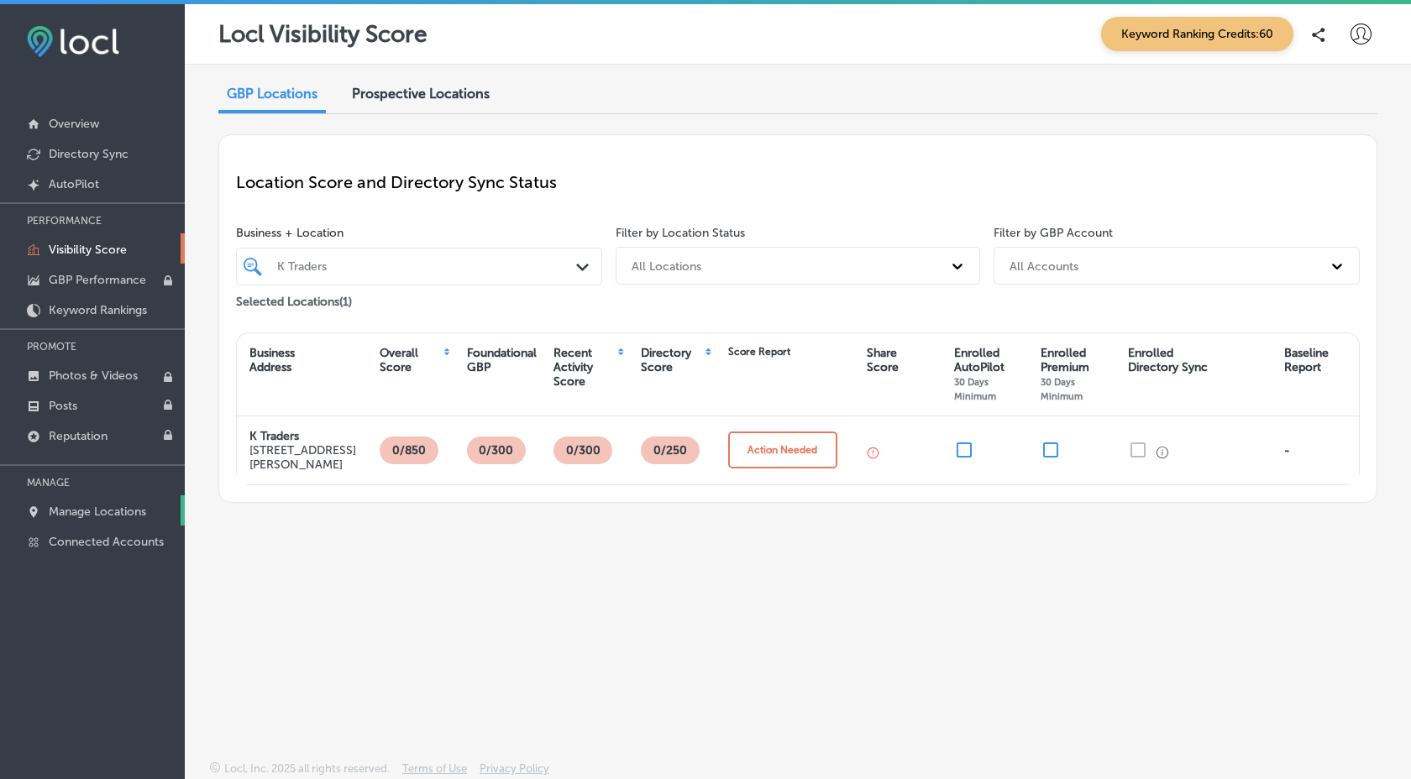
click at [98, 518] on link "Manage Locations" at bounding box center [92, 511] width 185 height 30
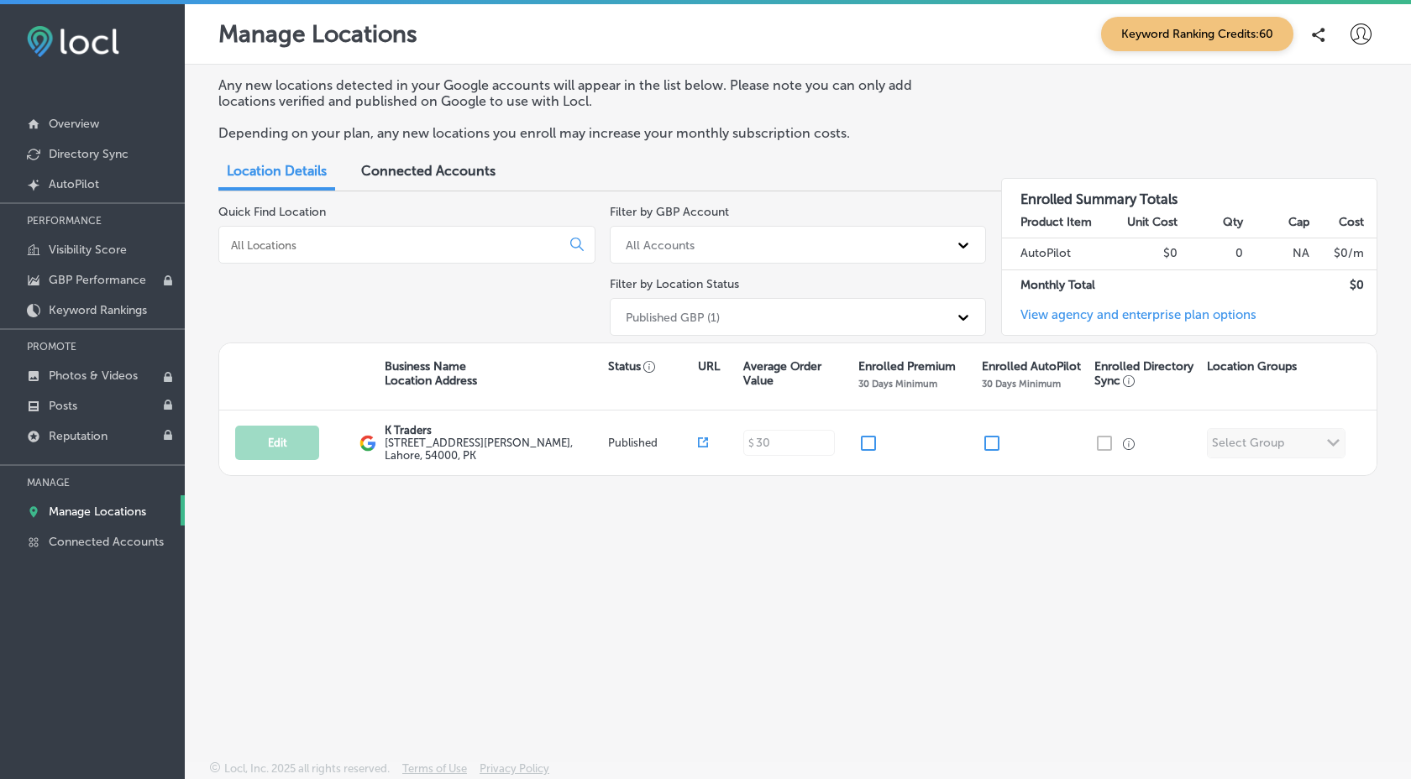
scroll to position [4, 0]
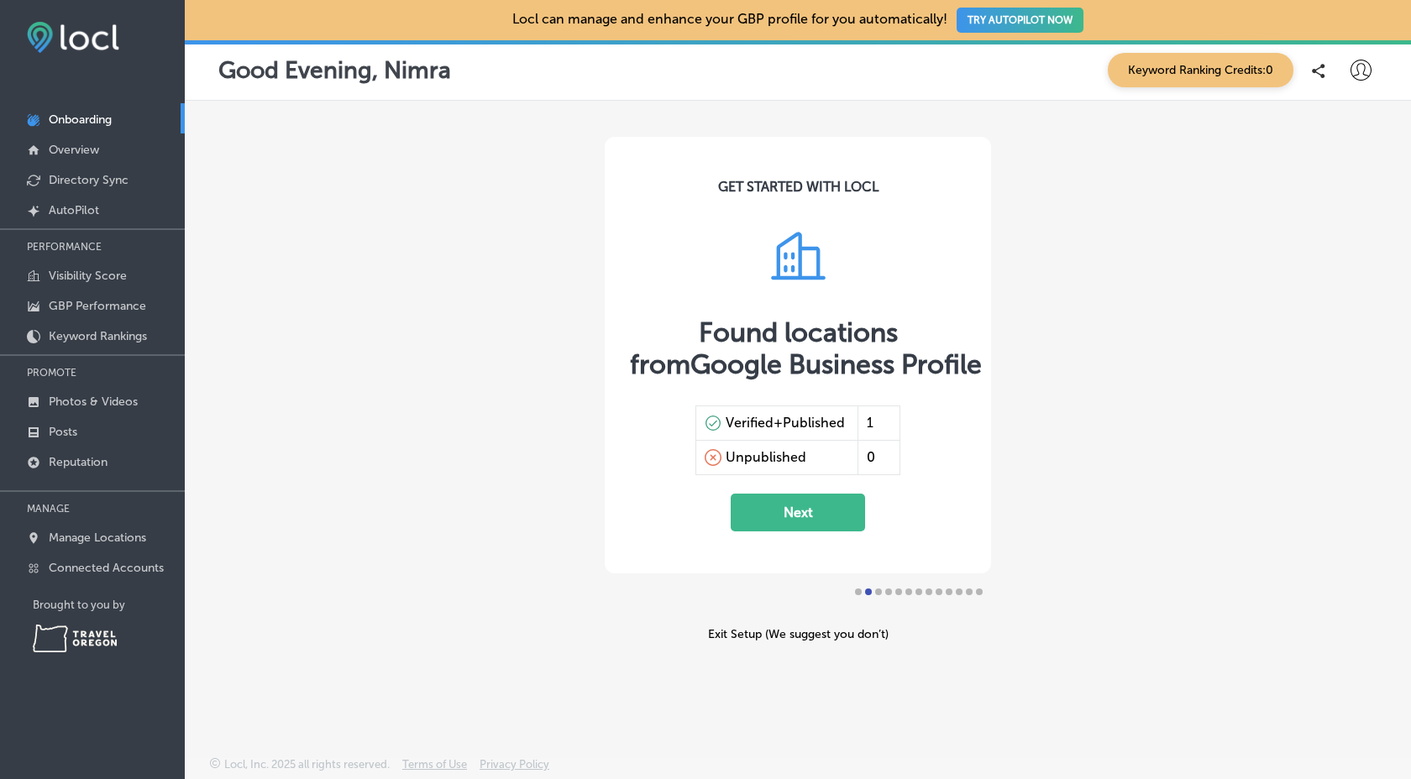
click at [1143, 395] on div "GET STARTED WITH LOCL Found locations from Google Business Profile Verified+Pub…" at bounding box center [798, 389] width 1226 height 577
